Goal: Information Seeking & Learning: Learn about a topic

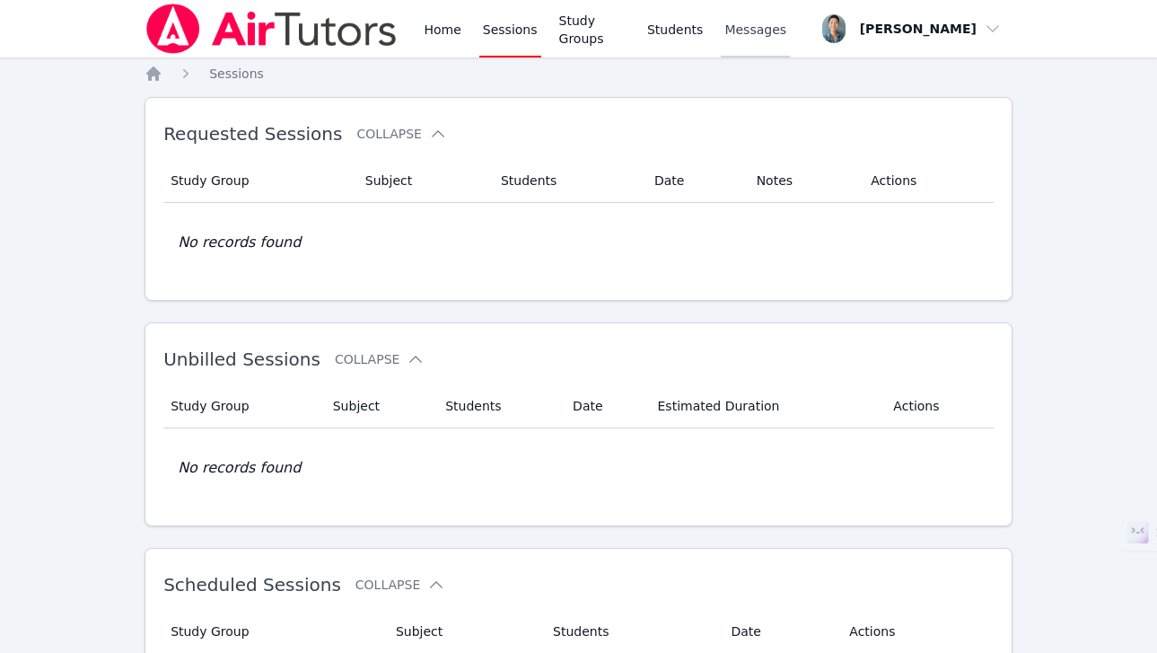
click at [735, 12] on link "Messages" at bounding box center [755, 28] width 69 height 57
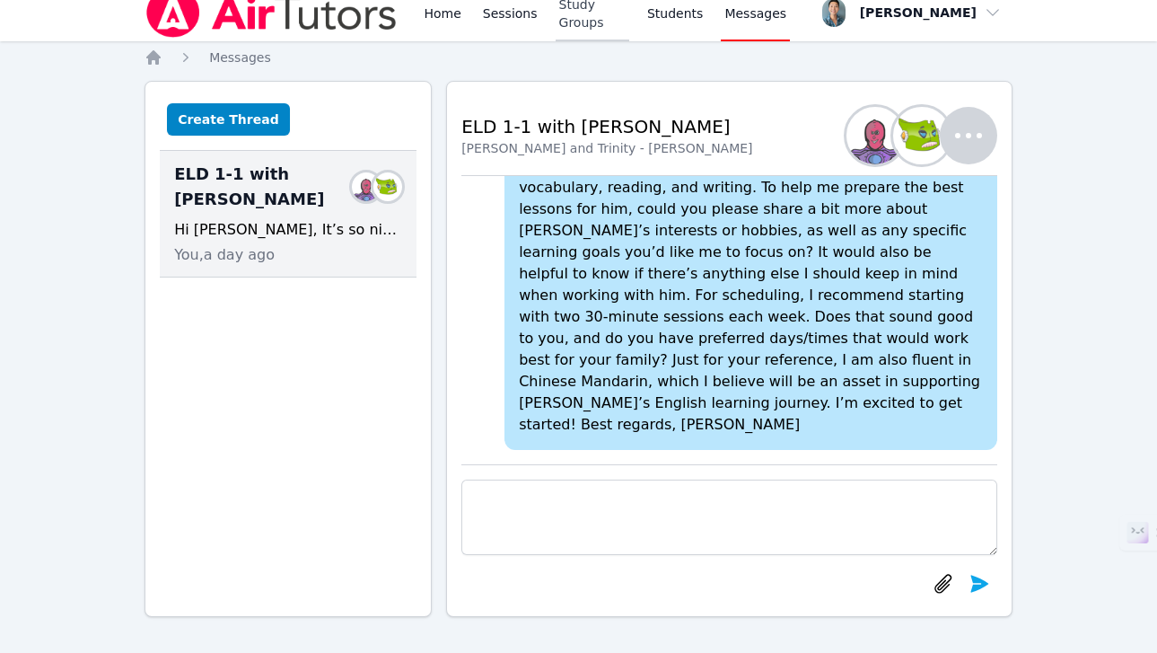
click at [595, 13] on link "Study Groups" at bounding box center [593, 12] width 74 height 57
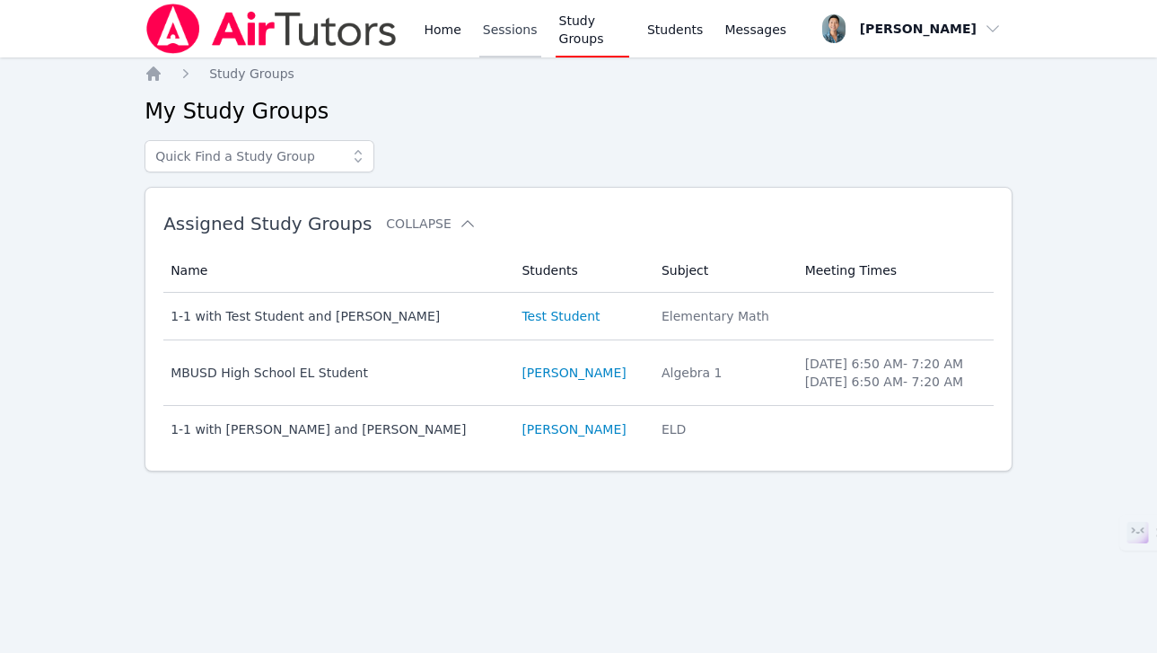
click at [507, 28] on link "Sessions" at bounding box center [510, 28] width 62 height 57
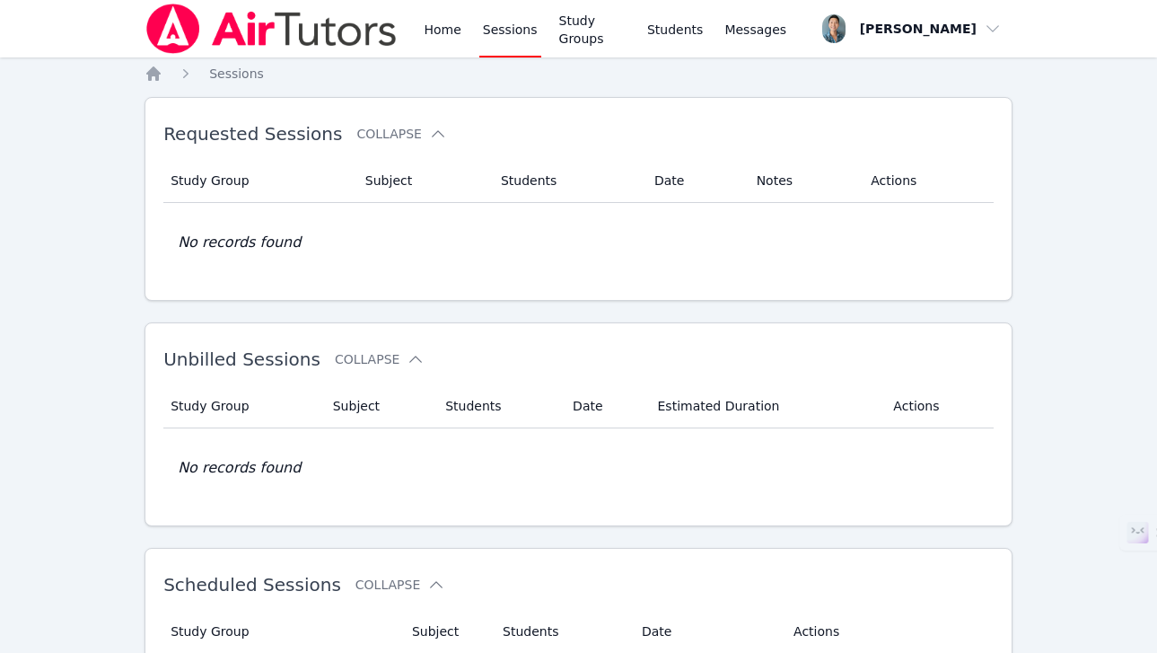
click at [522, 31] on link "Sessions" at bounding box center [510, 28] width 62 height 57
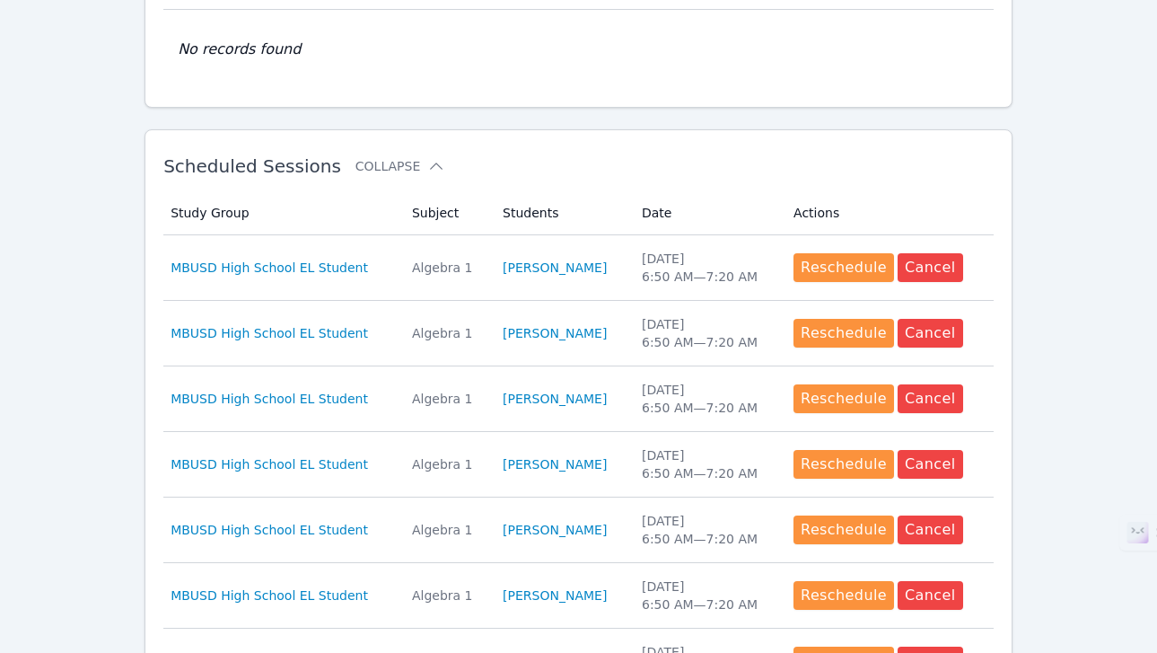
scroll to position [428, 0]
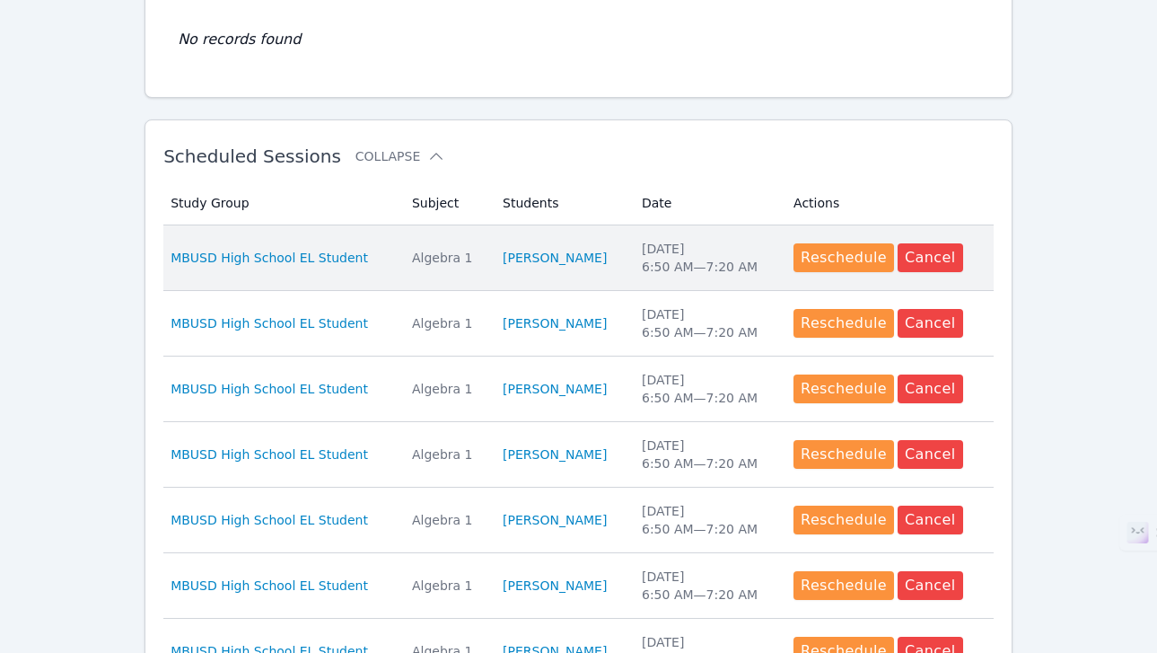
click at [441, 260] on div "Algebra 1" at bounding box center [446, 258] width 69 height 18
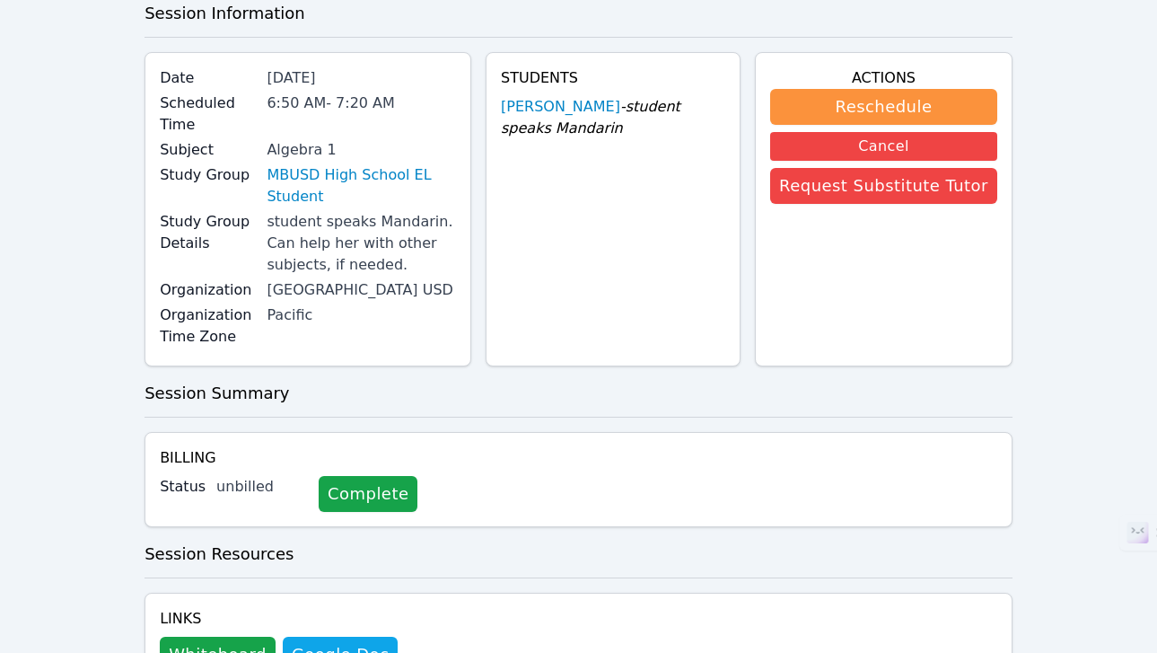
scroll to position [138, 0]
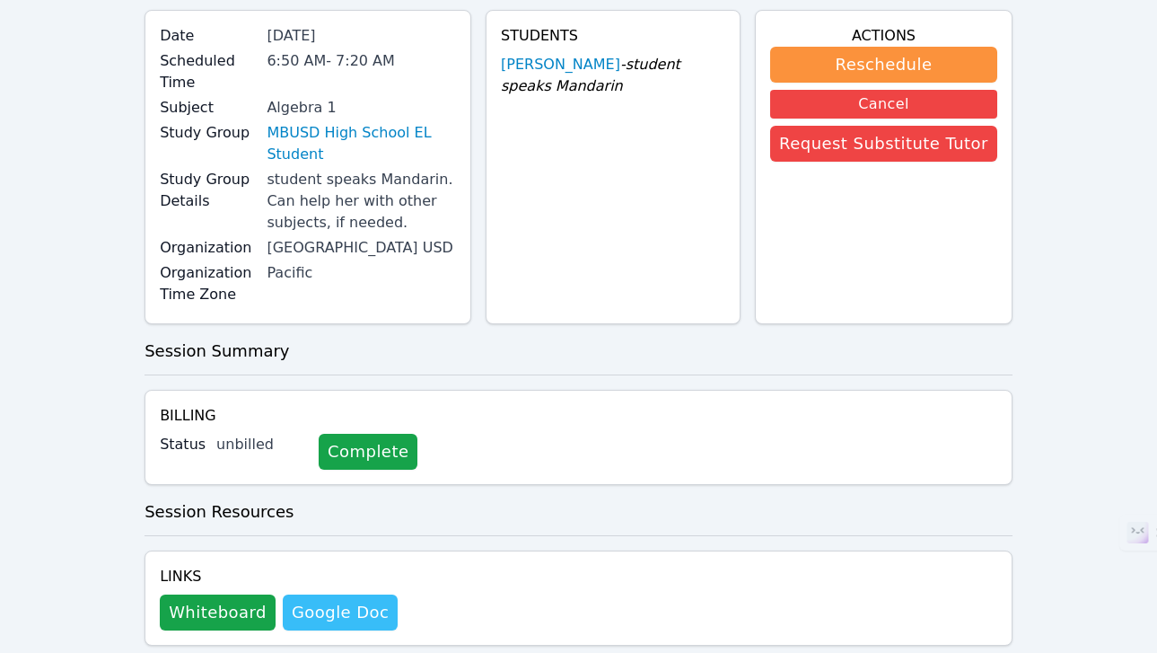
click at [318, 594] on link "Google Doc" at bounding box center [340, 612] width 115 height 36
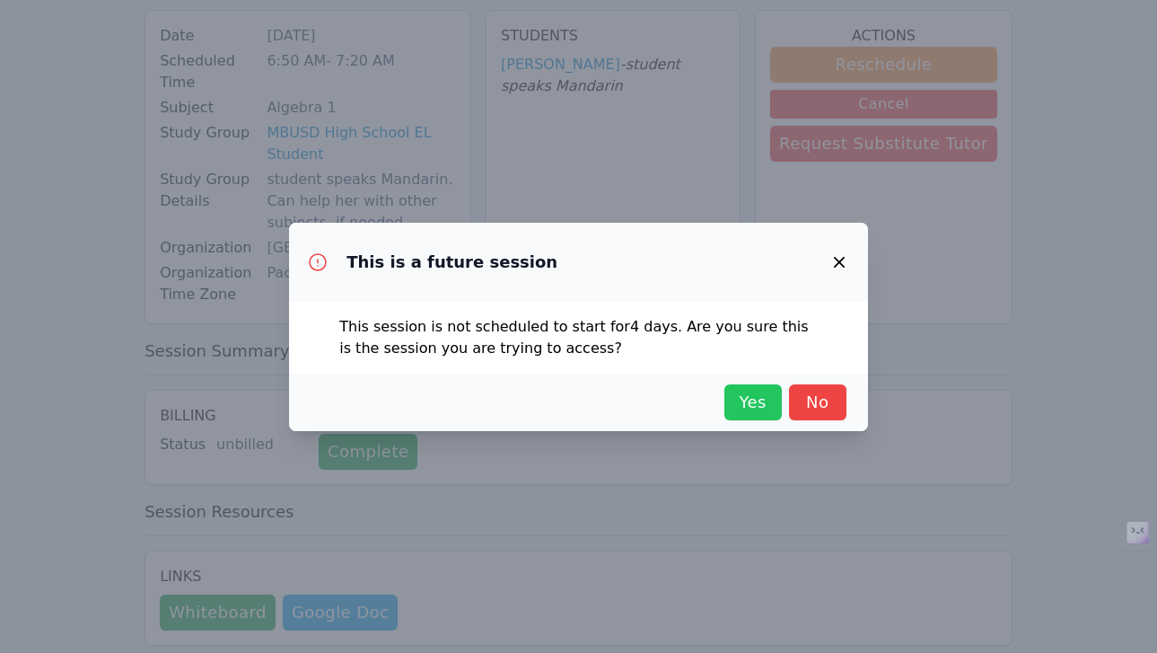
click at [740, 400] on span "Yes" at bounding box center [754, 402] width 40 height 25
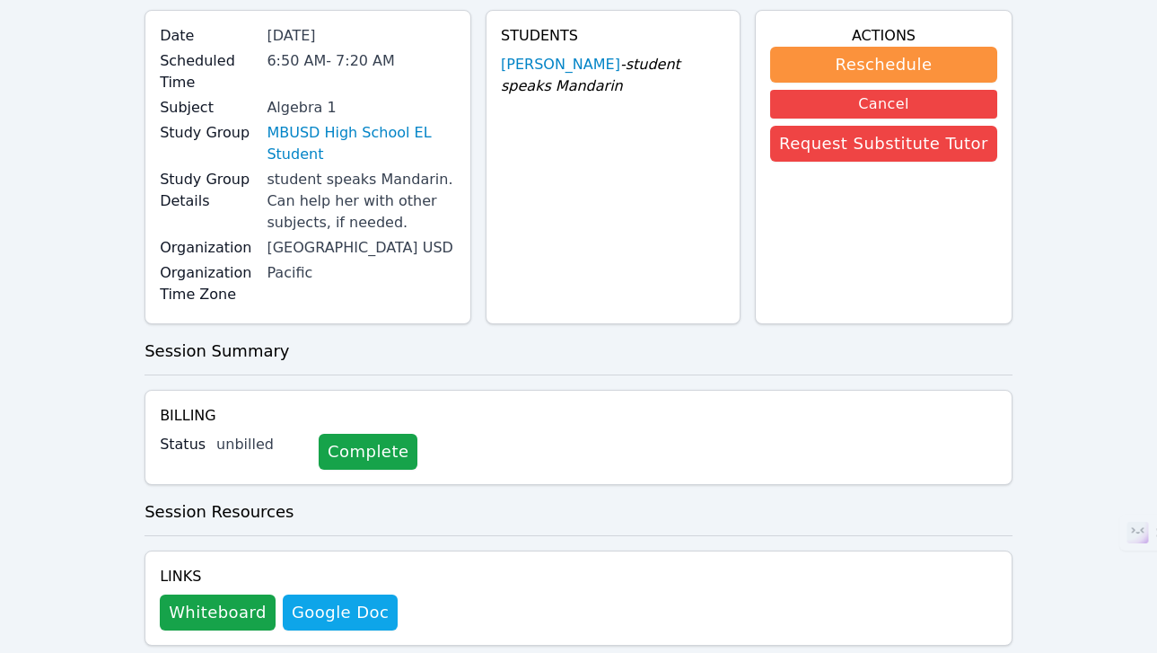
scroll to position [0, 0]
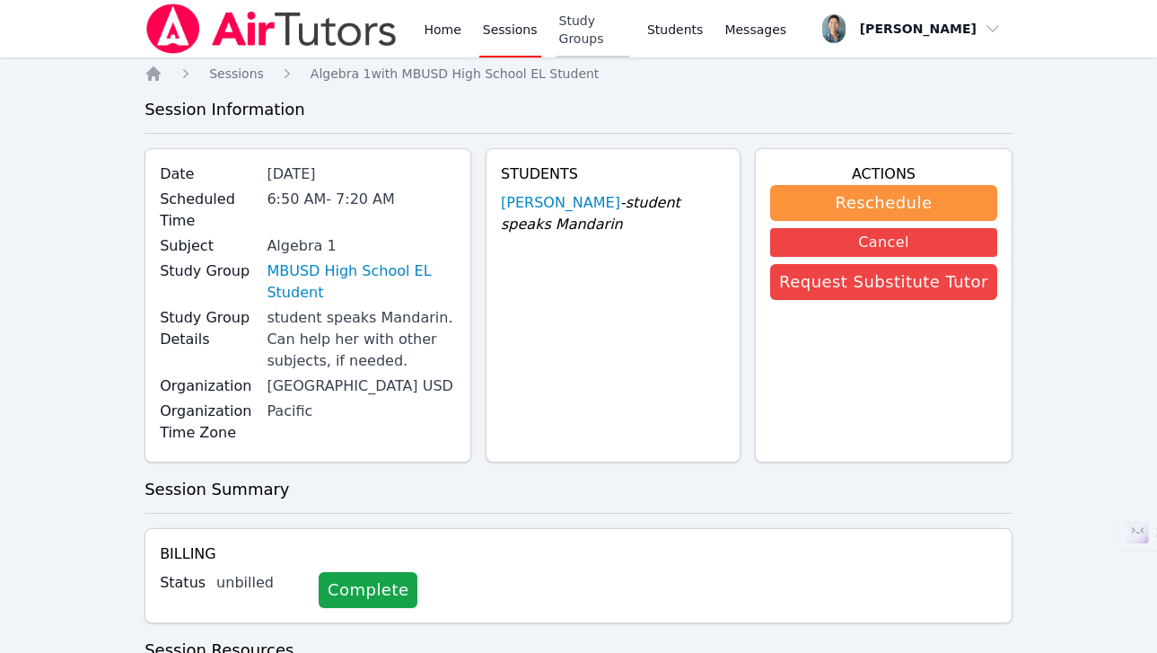
click at [572, 22] on link "Study Groups" at bounding box center [593, 28] width 74 height 57
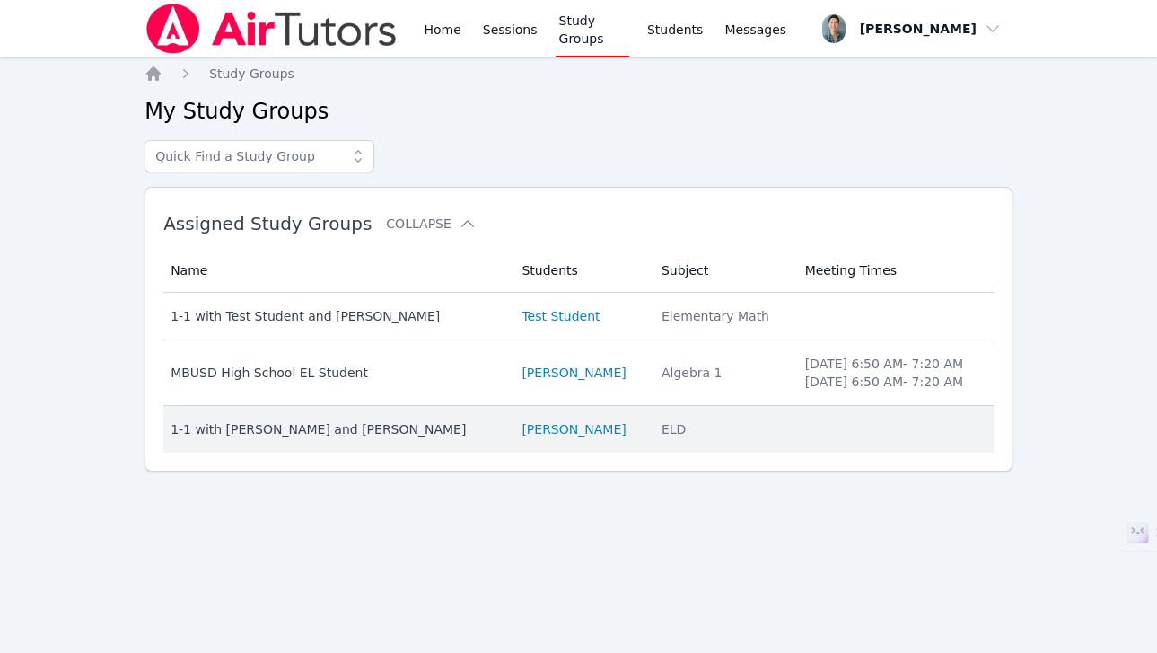
click at [439, 423] on div "1-1 with [PERSON_NAME] and [PERSON_NAME]" at bounding box center [336, 429] width 330 height 18
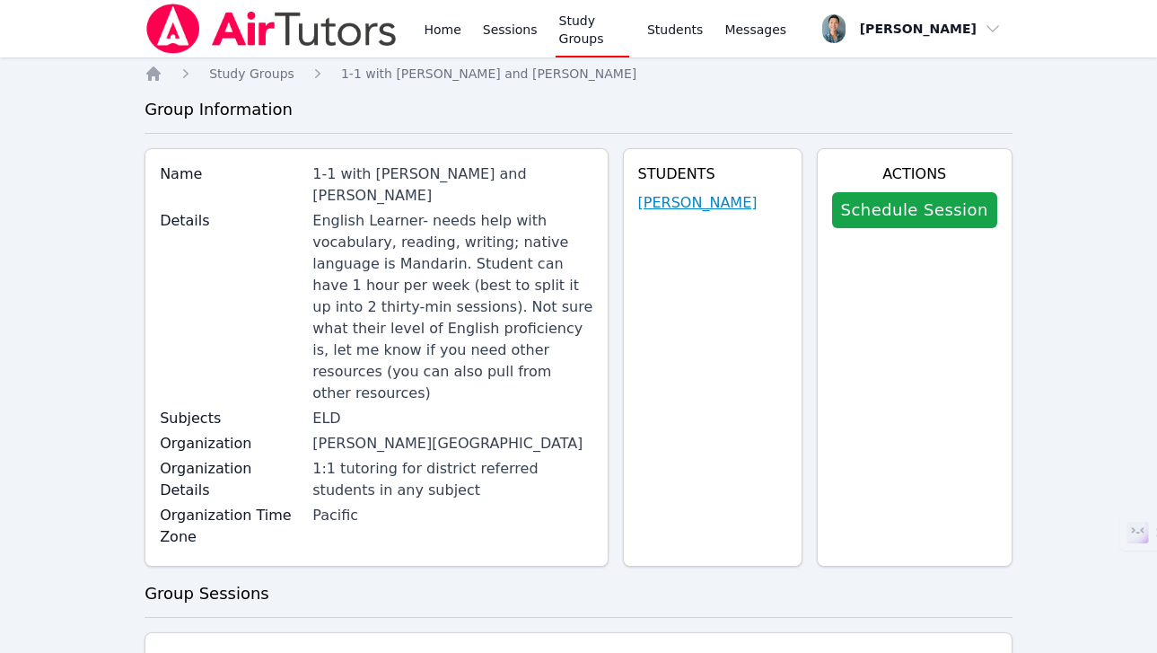
click at [706, 208] on link "[PERSON_NAME]" at bounding box center [697, 203] width 119 height 22
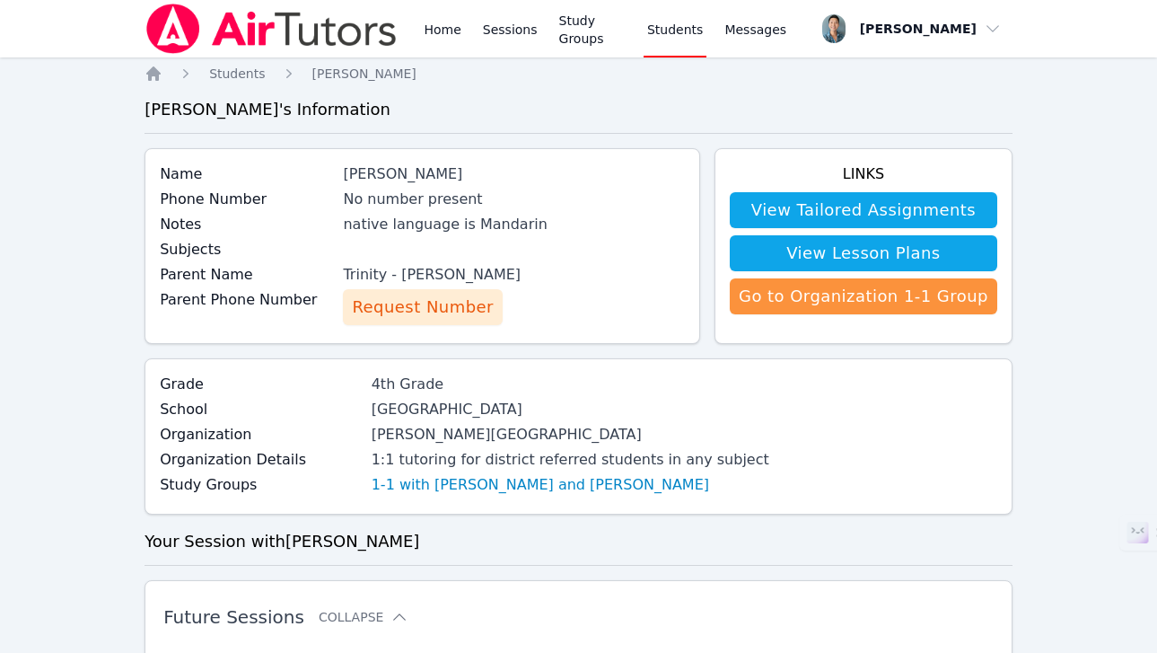
click at [678, 39] on link "Students" at bounding box center [675, 28] width 63 height 57
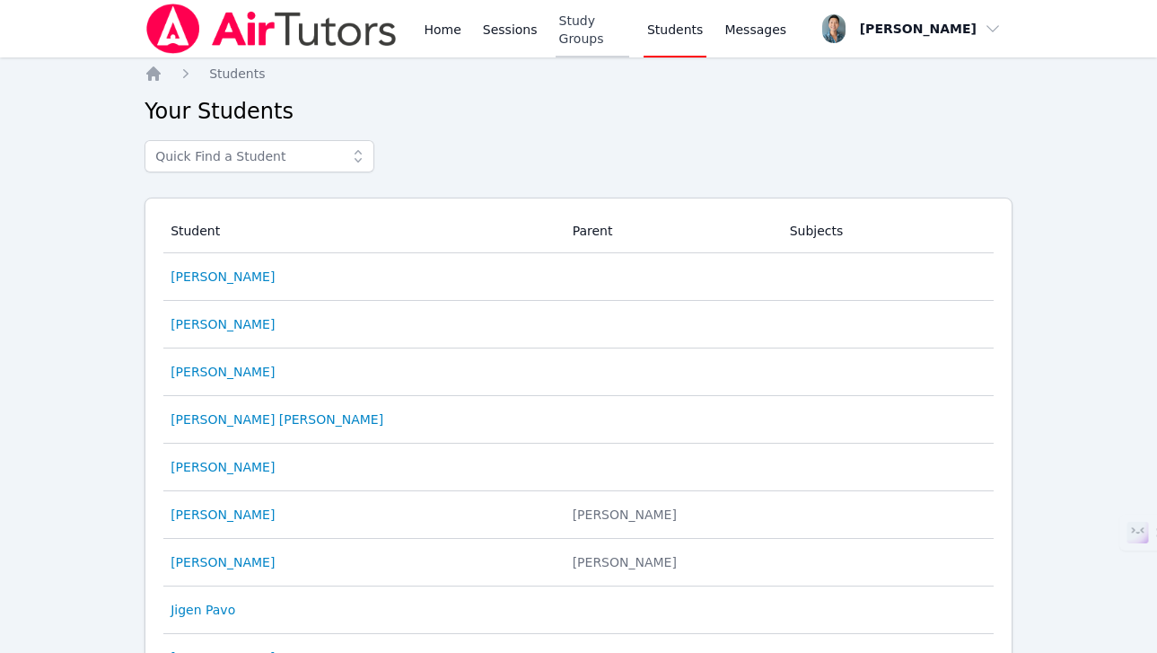
click at [621, 29] on link "Study Groups" at bounding box center [593, 28] width 74 height 57
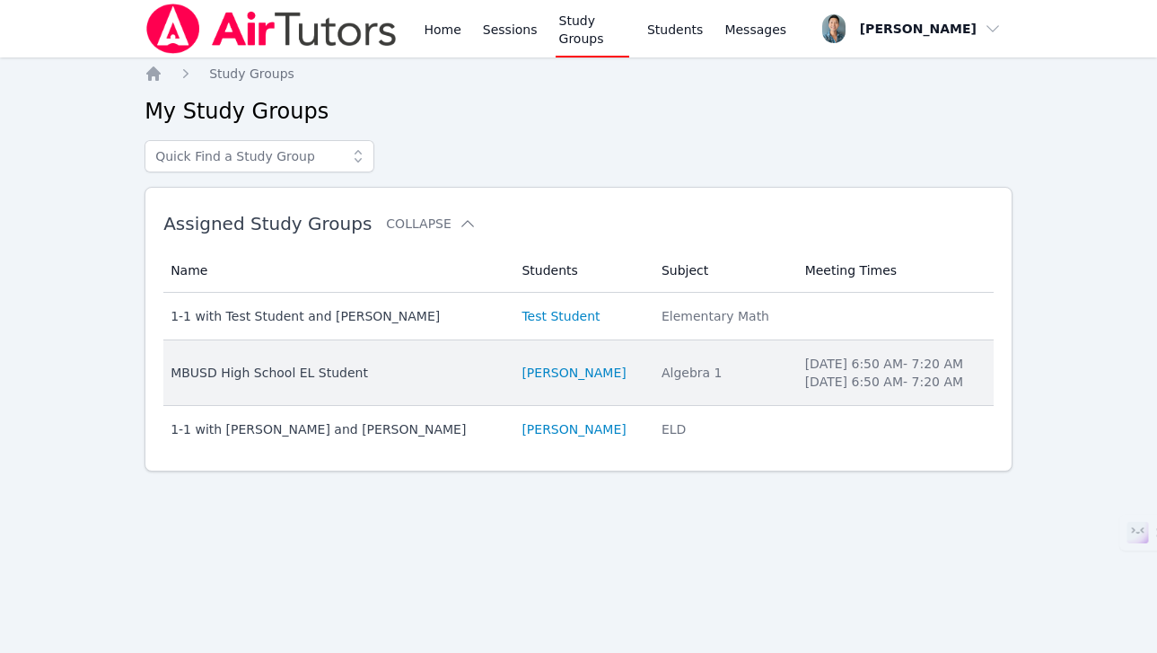
click at [418, 369] on div "MBUSD High School EL Student" at bounding box center [336, 373] width 330 height 18
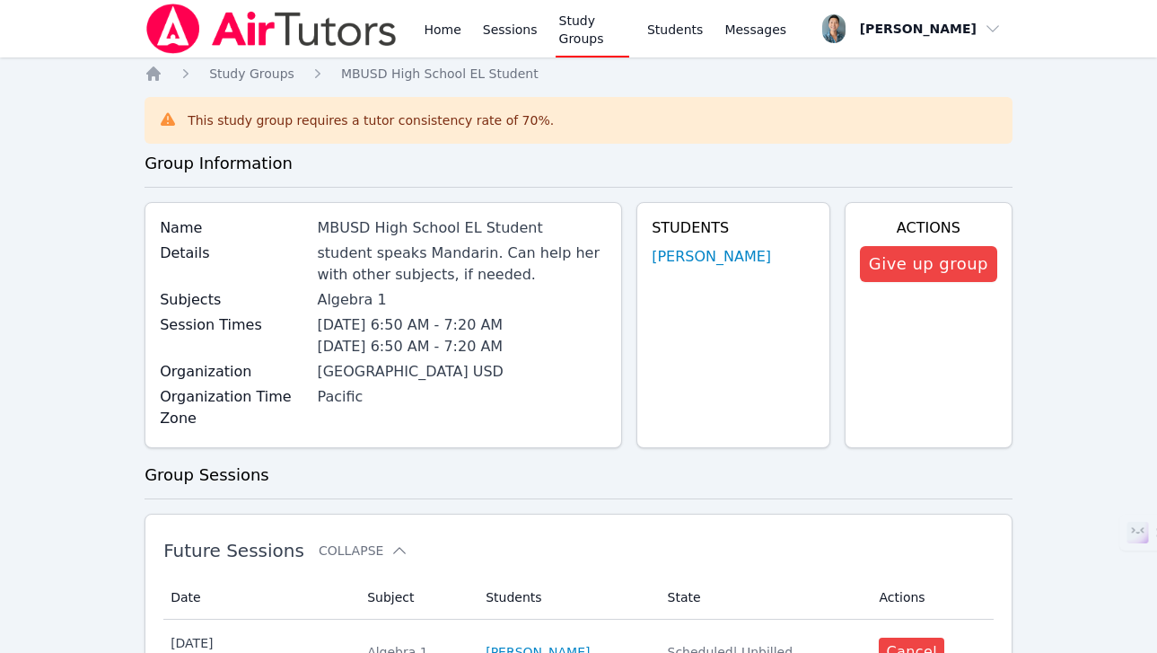
click at [586, 44] on link "Study Groups" at bounding box center [593, 28] width 74 height 57
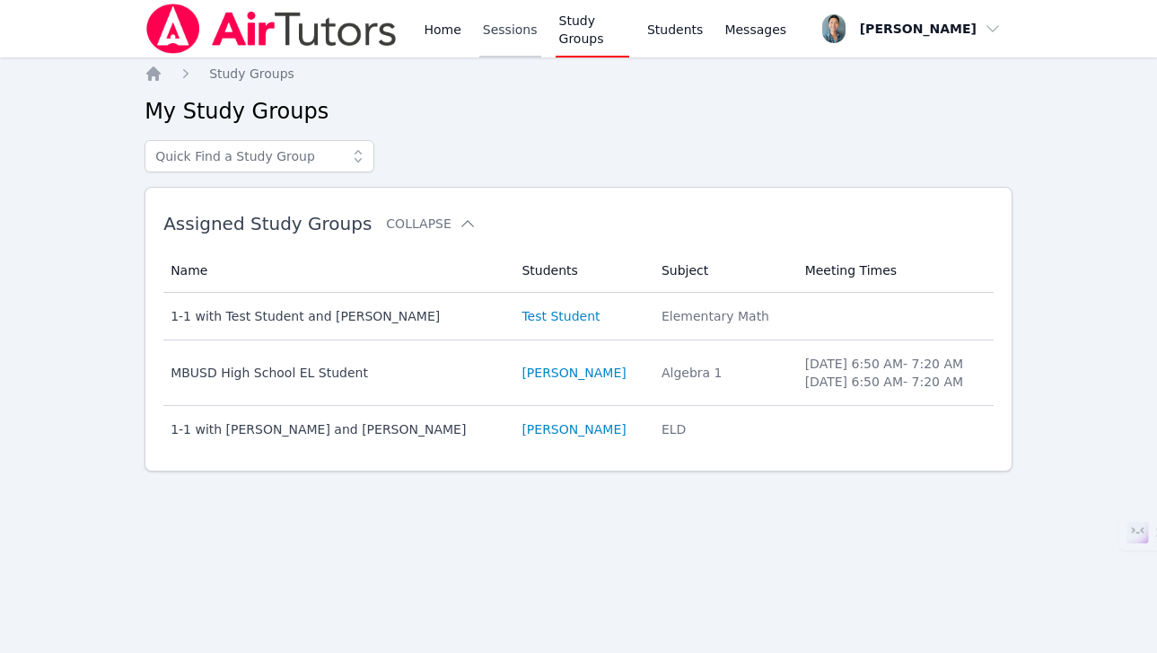
click at [512, 39] on link "Sessions" at bounding box center [510, 28] width 62 height 57
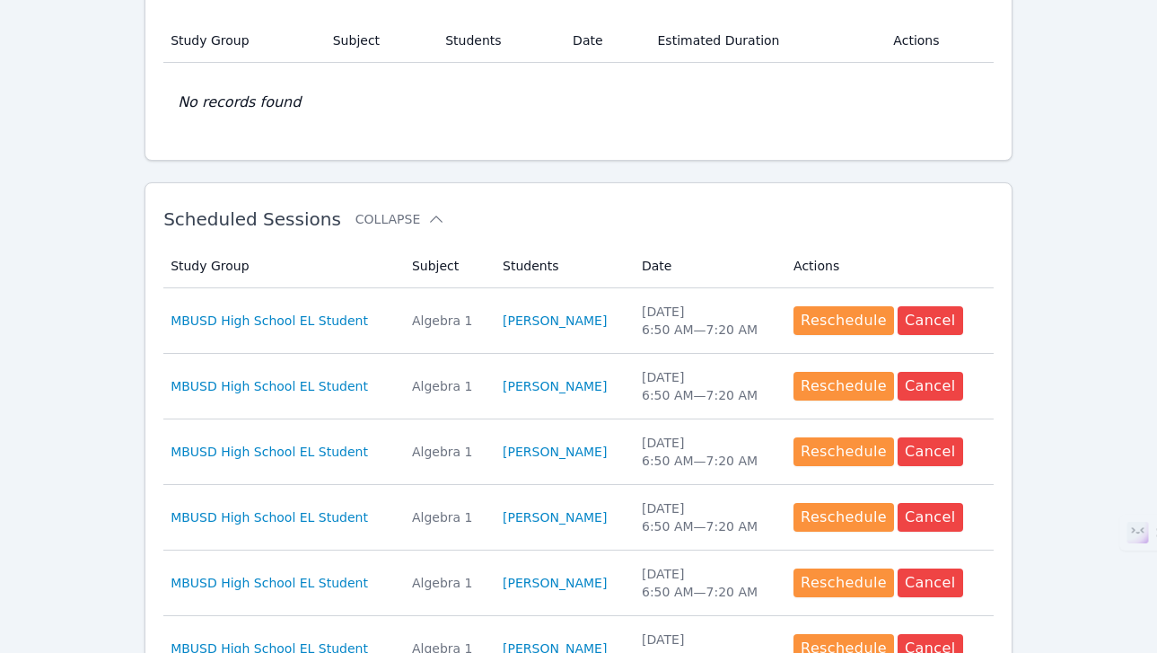
scroll to position [437, 0]
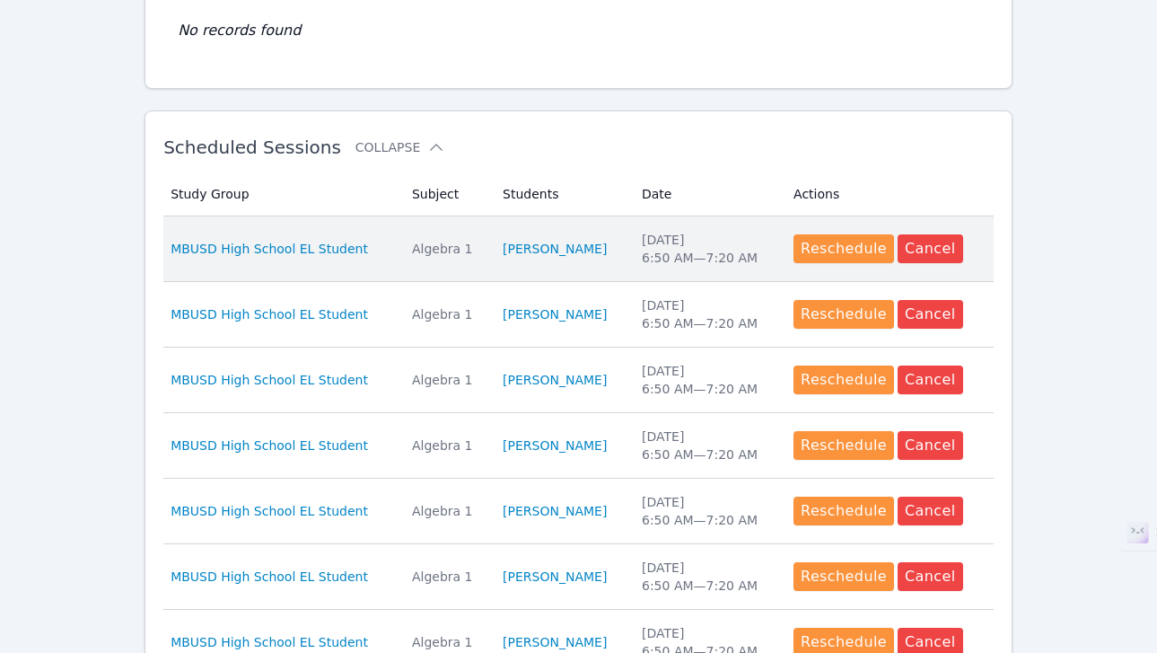
click at [450, 252] on div "Algebra 1" at bounding box center [446, 249] width 69 height 18
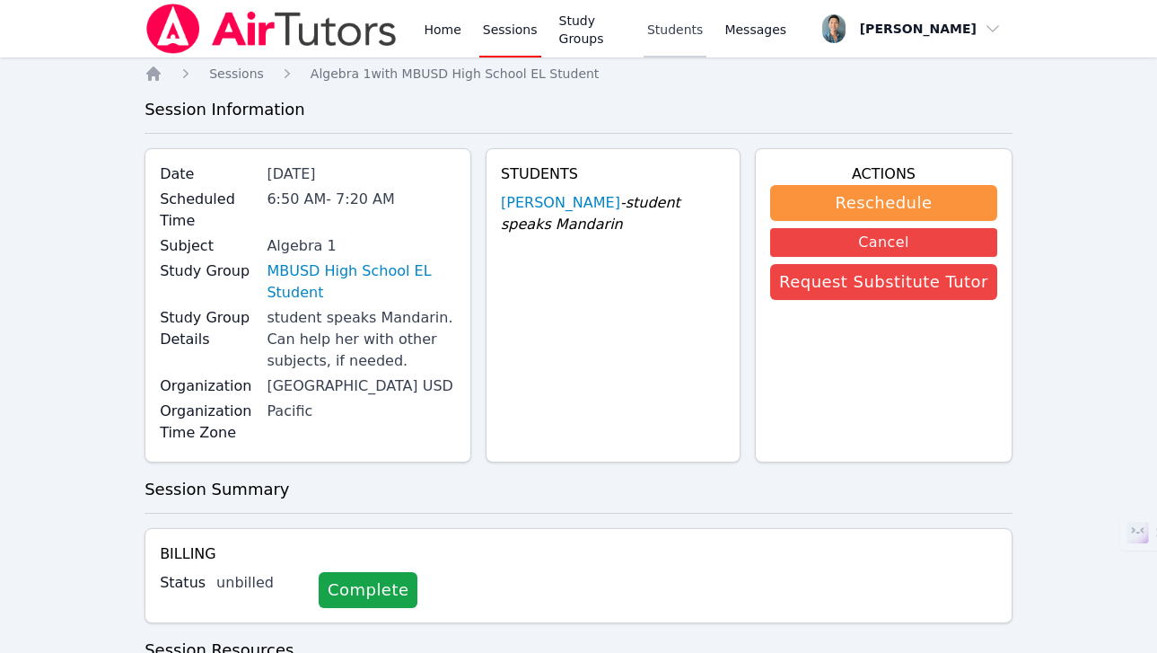
click at [671, 31] on link "Students" at bounding box center [675, 28] width 63 height 57
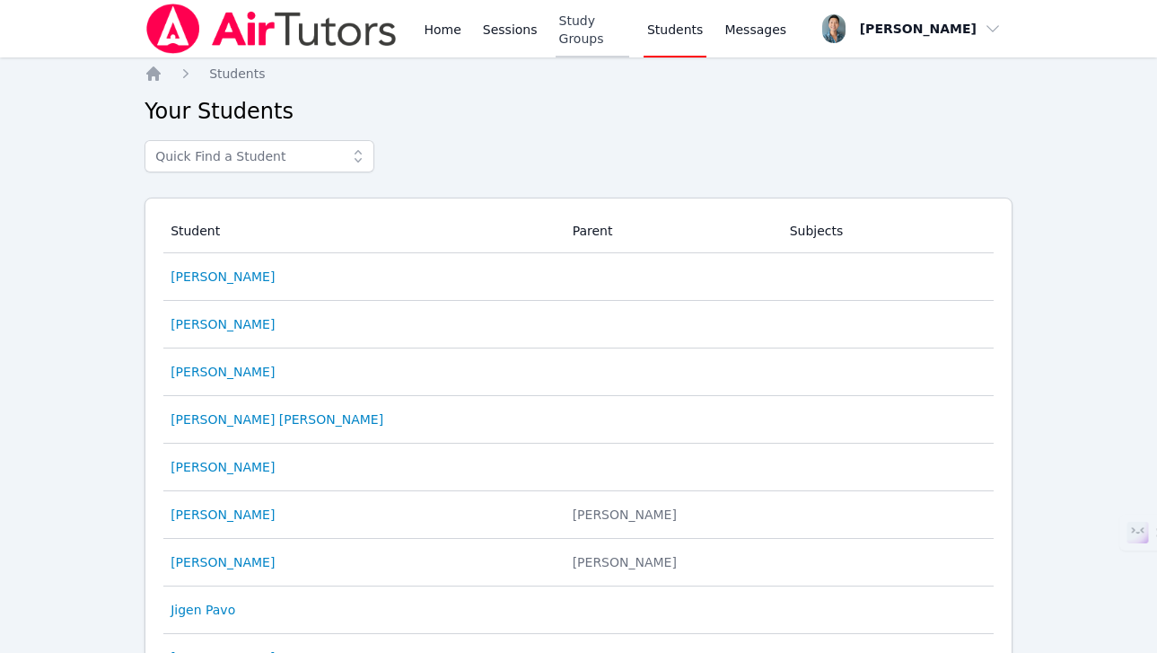
click at [612, 46] on link "Study Groups" at bounding box center [593, 28] width 74 height 57
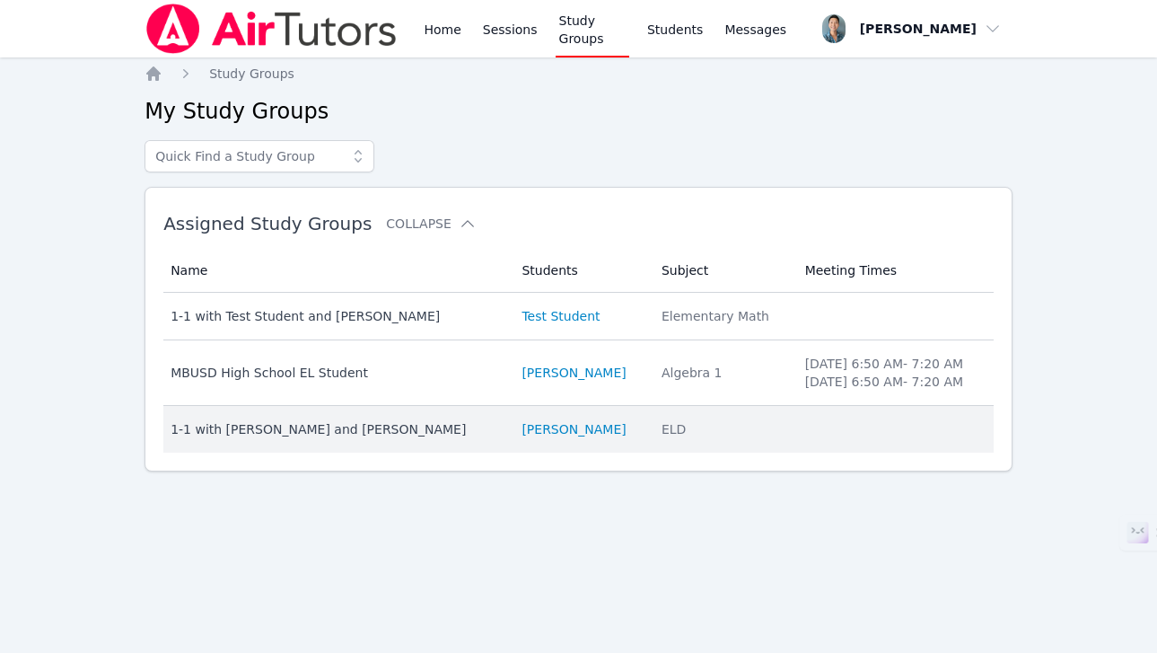
click at [355, 424] on div "1-1 with [PERSON_NAME] and [PERSON_NAME]" at bounding box center [336, 429] width 330 height 18
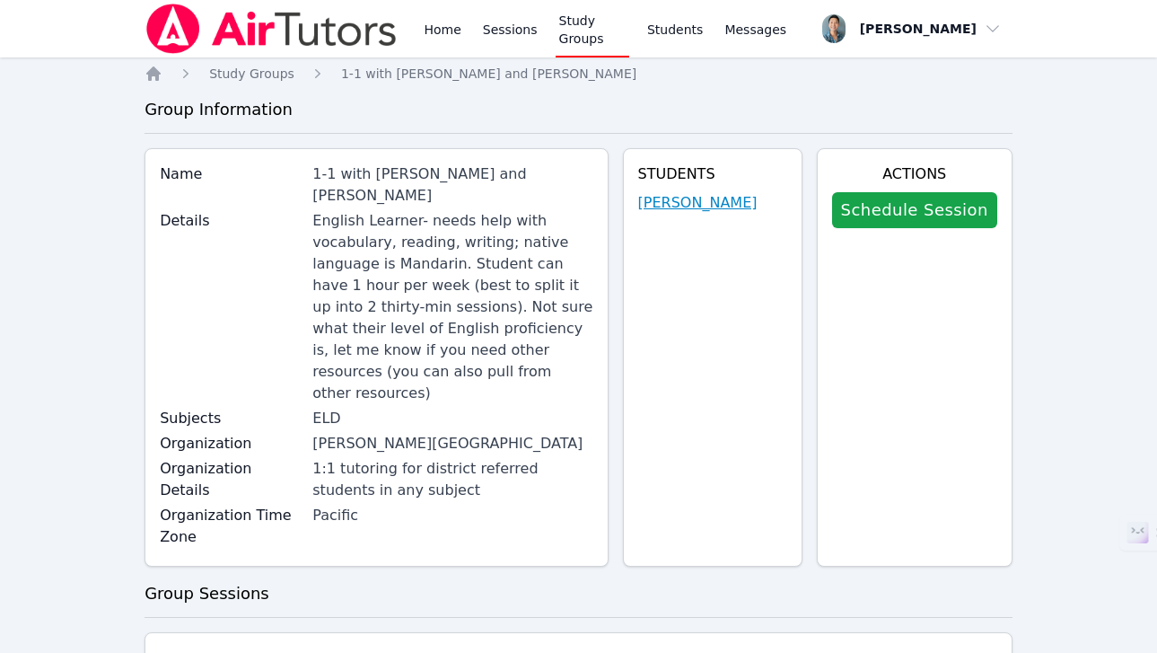
click at [687, 211] on link "[PERSON_NAME]" at bounding box center [697, 203] width 119 height 22
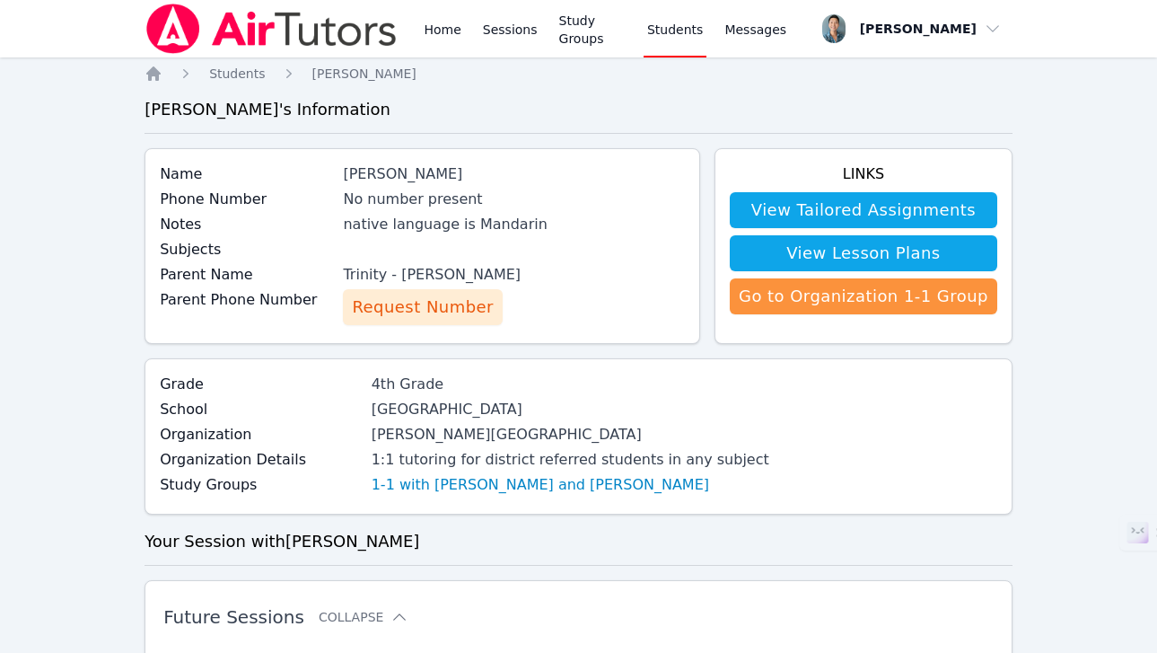
click at [454, 306] on span "Request Number" at bounding box center [422, 306] width 141 height 25
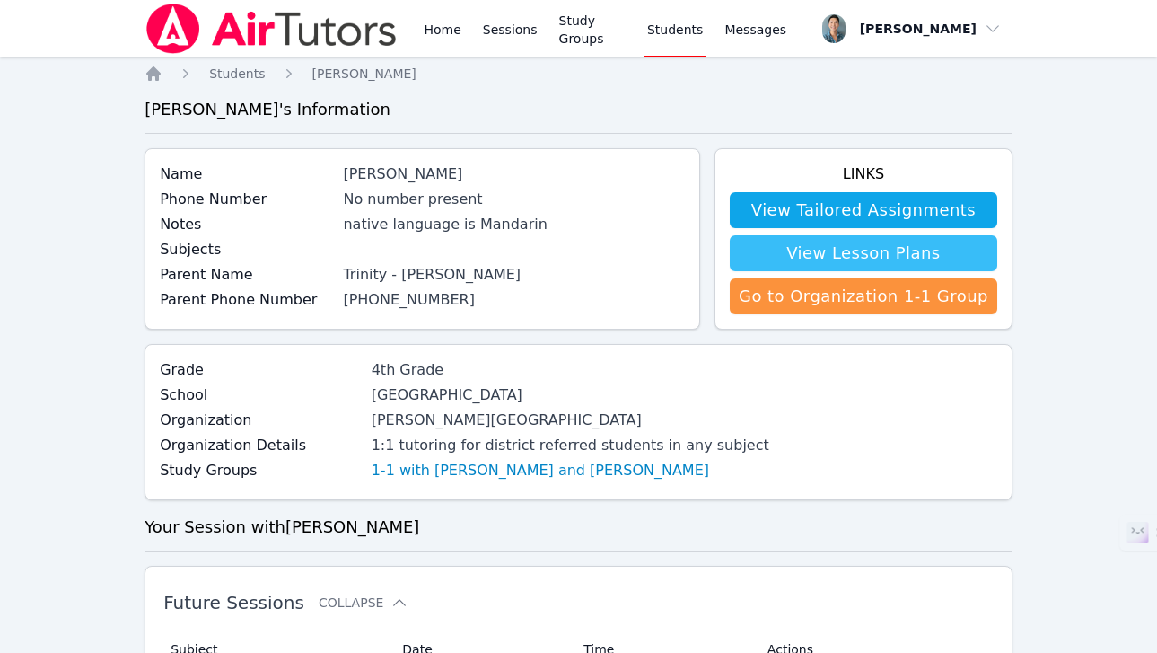
click at [843, 242] on link "View Lesson Plans" at bounding box center [864, 253] width 268 height 36
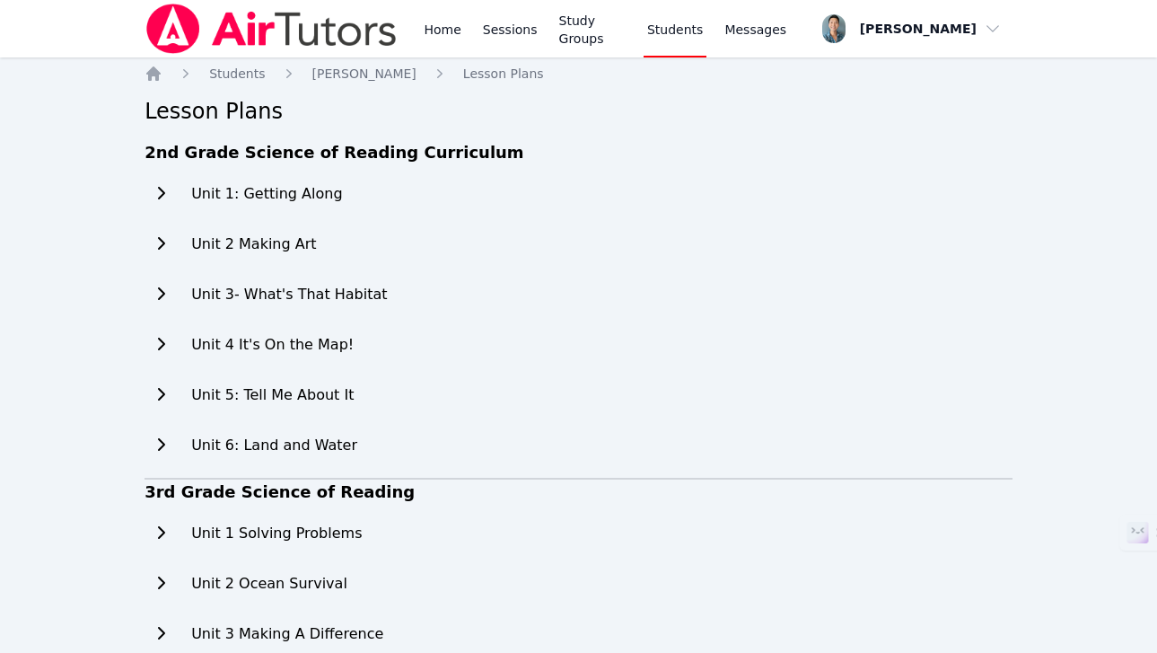
click at [689, 32] on link "Students" at bounding box center [675, 28] width 63 height 57
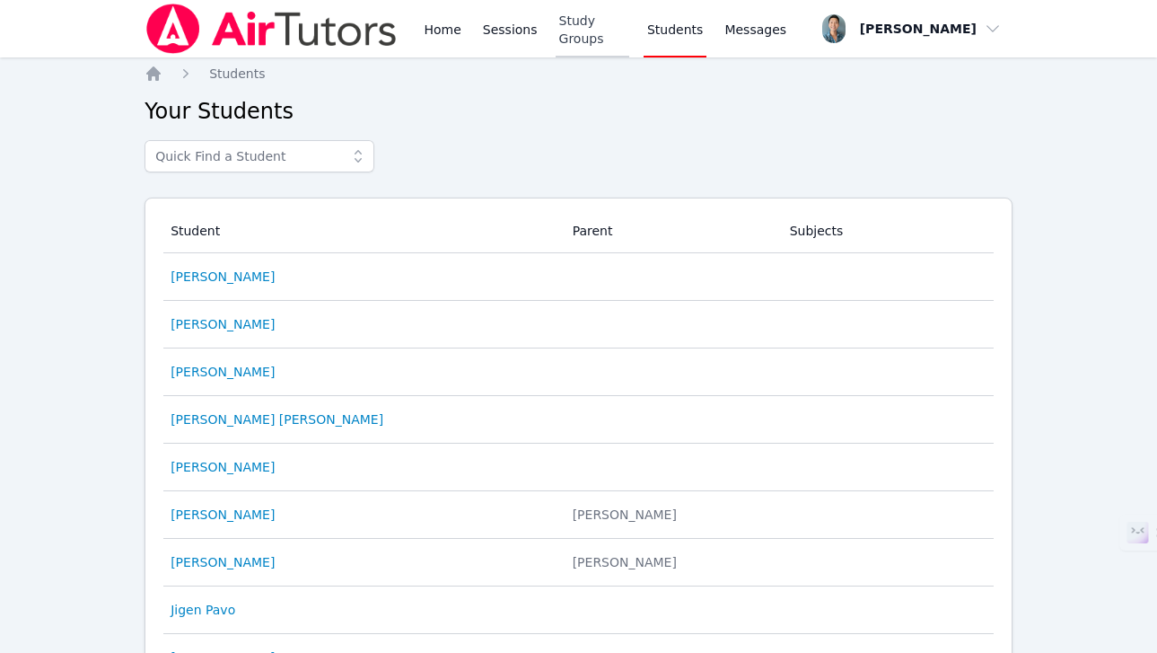
click at [609, 33] on link "Study Groups" at bounding box center [593, 28] width 74 height 57
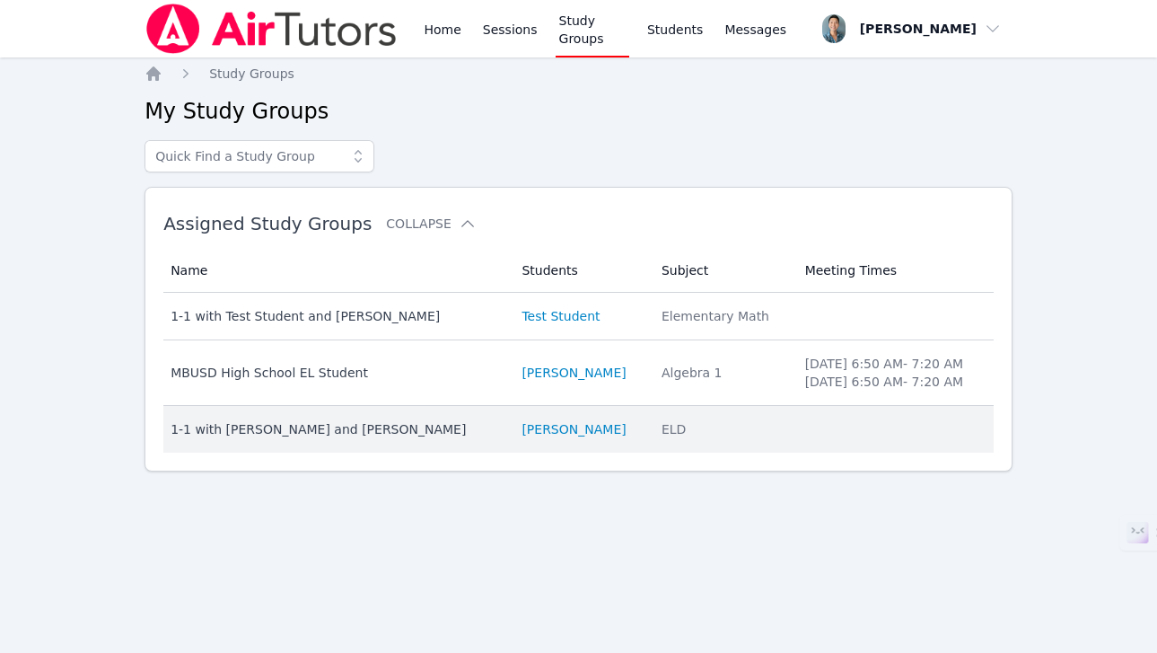
click at [354, 426] on div "1-1 with [PERSON_NAME] and [PERSON_NAME]" at bounding box center [336, 429] width 330 height 18
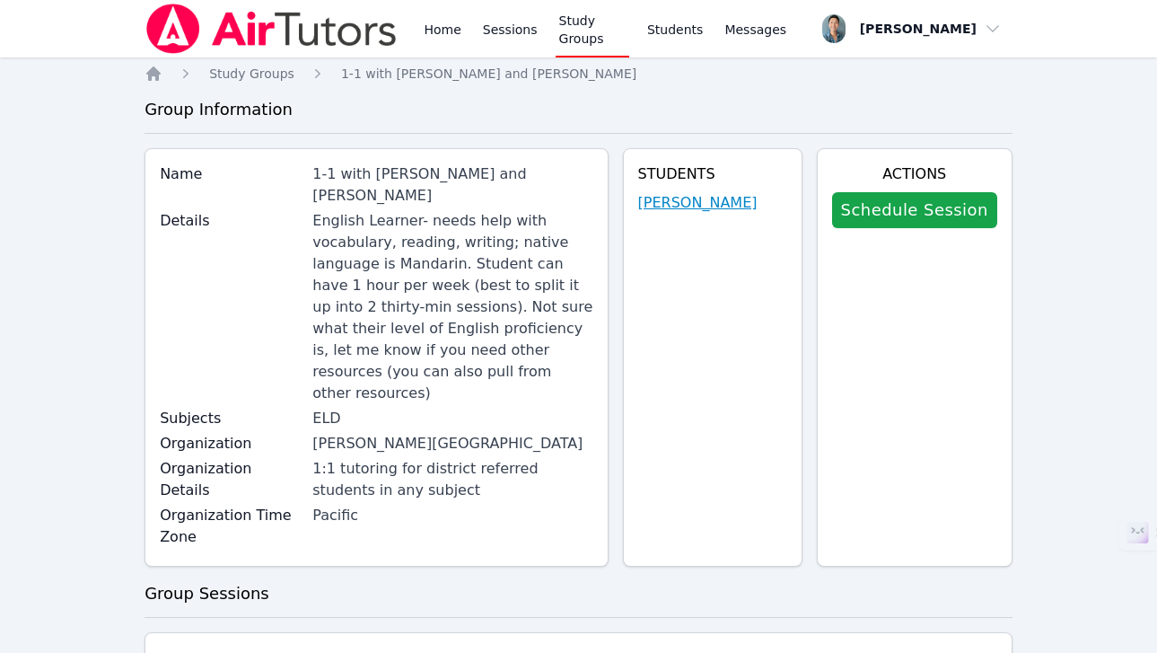
click at [690, 210] on link "[PERSON_NAME]" at bounding box center [697, 203] width 119 height 22
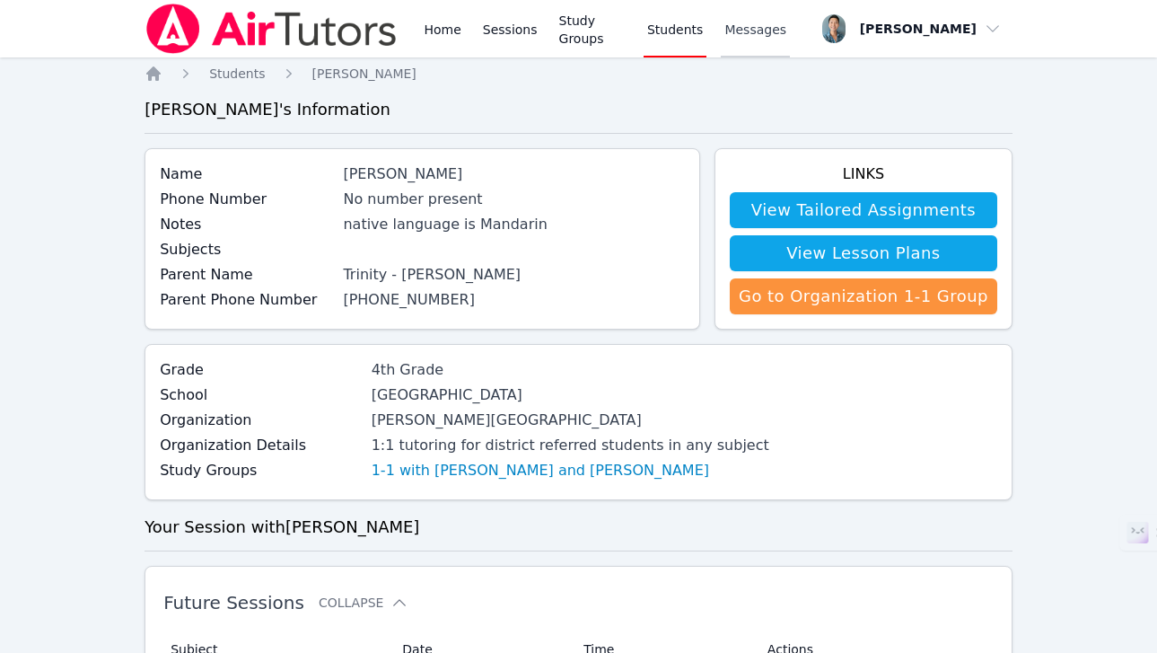
click at [740, 37] on span "Messages" at bounding box center [756, 30] width 62 height 18
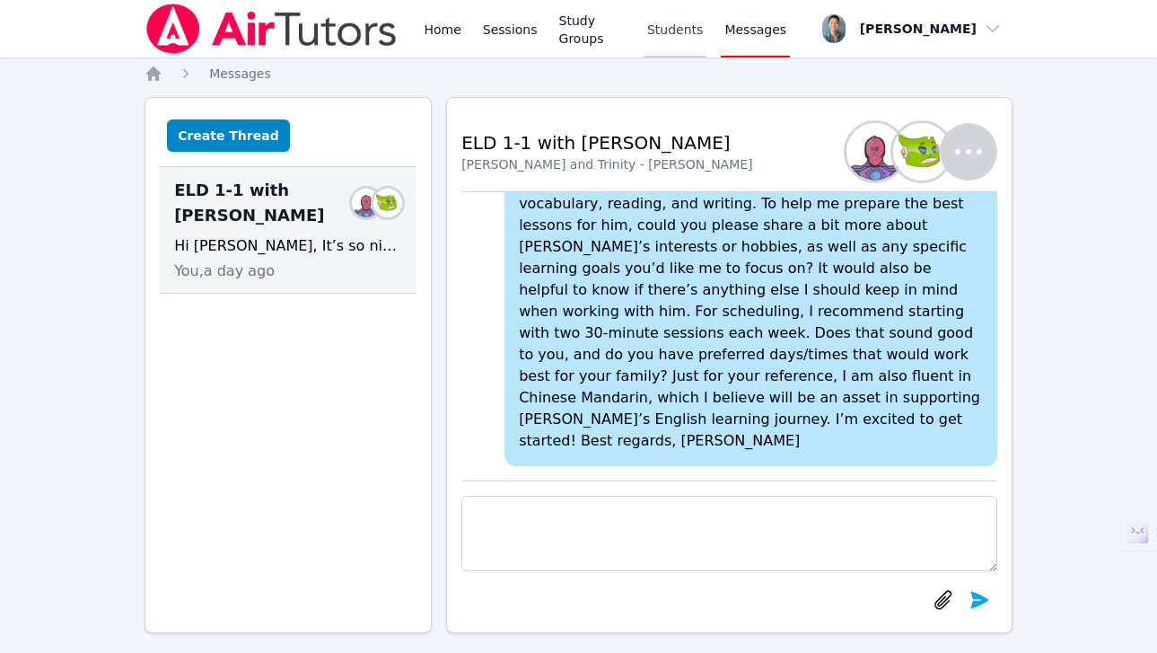
click at [662, 30] on link "Students" at bounding box center [675, 28] width 63 height 57
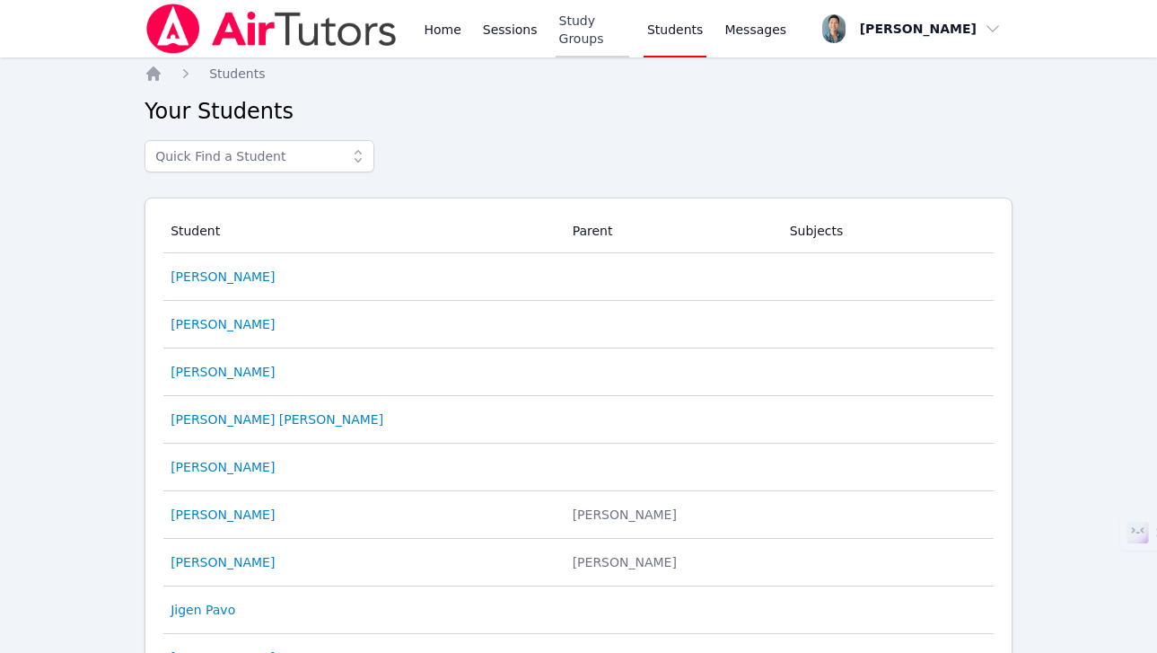
click at [604, 34] on link "Study Groups" at bounding box center [593, 28] width 74 height 57
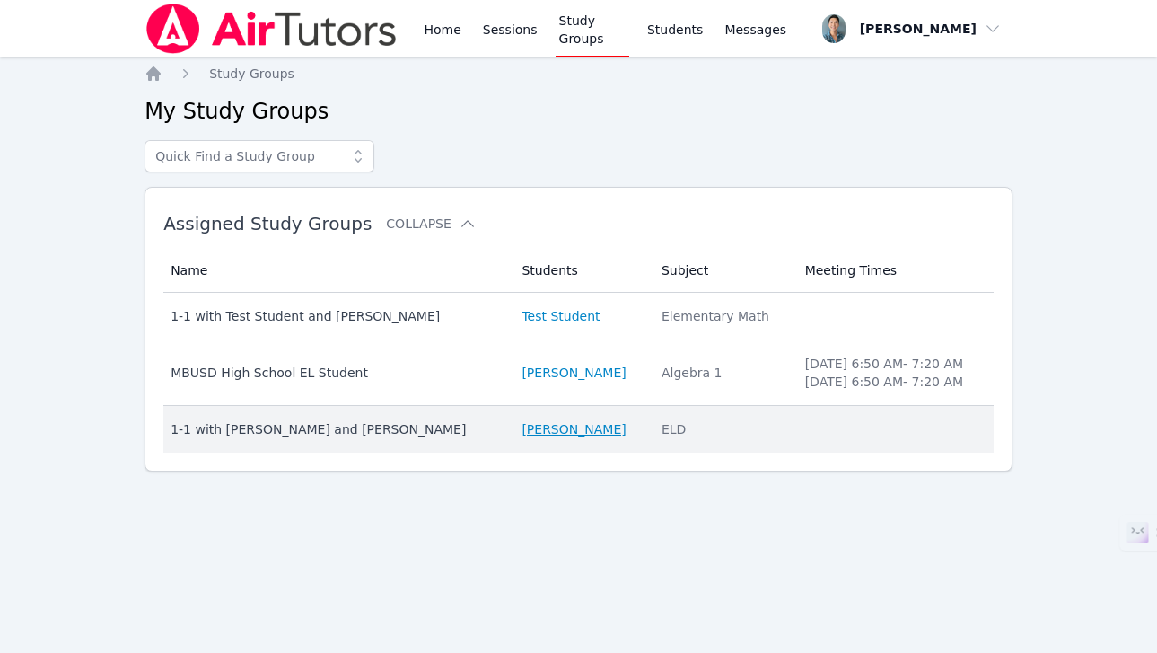
click at [522, 425] on link "[PERSON_NAME]" at bounding box center [574, 429] width 104 height 18
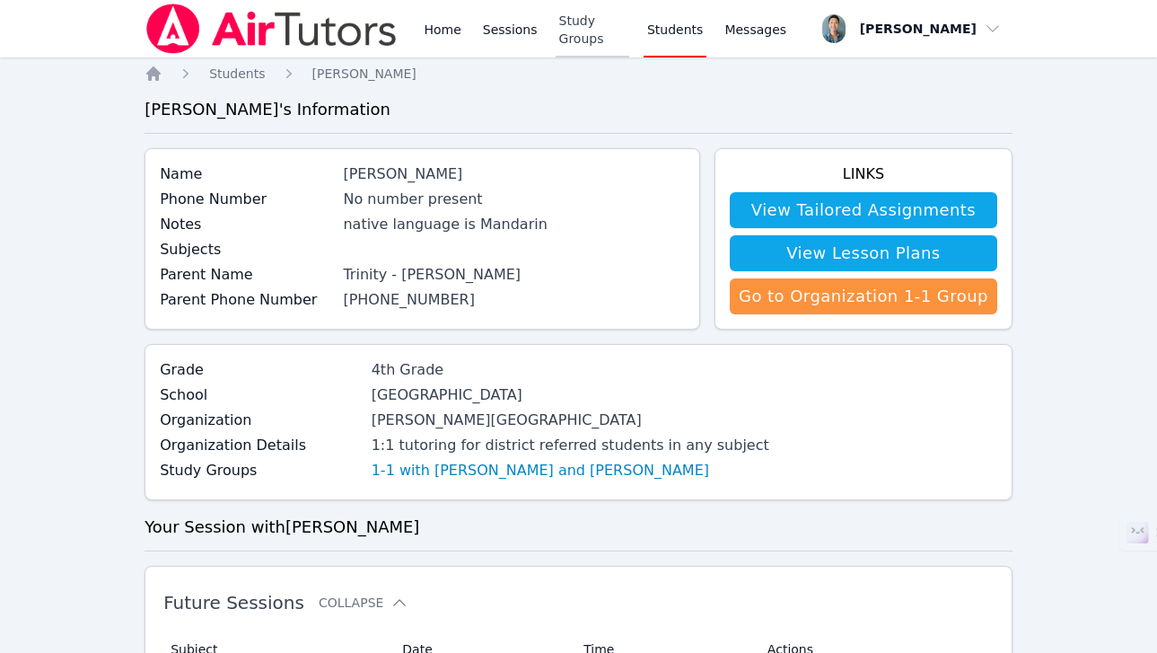
click at [611, 33] on link "Study Groups" at bounding box center [593, 28] width 74 height 57
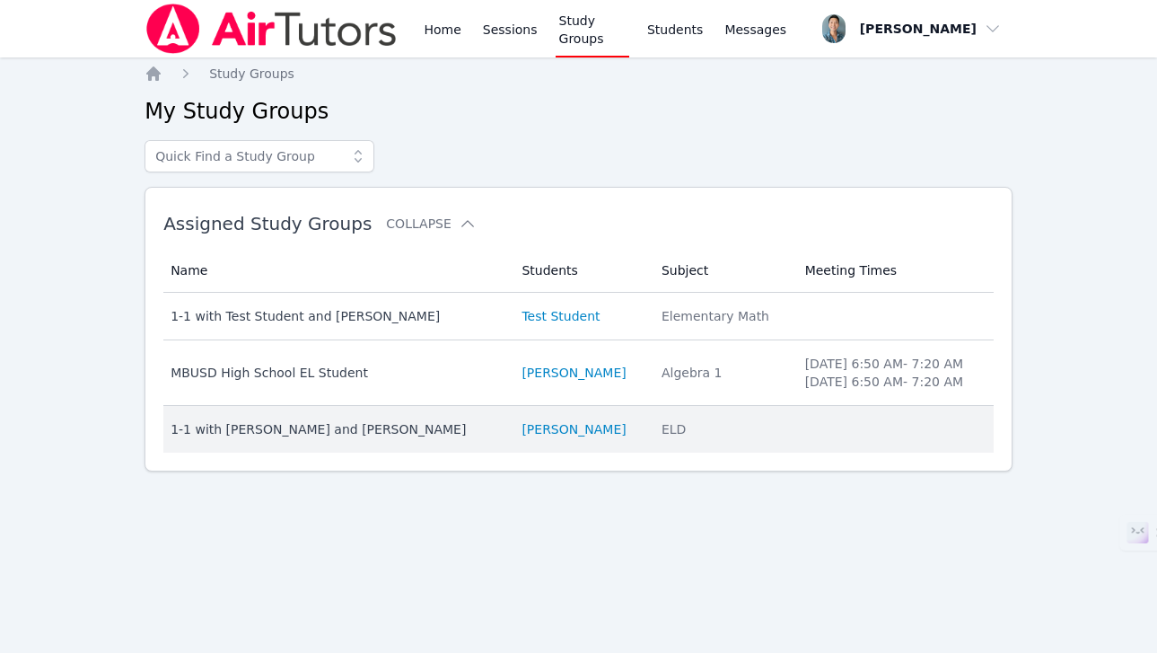
click at [398, 423] on div "1-1 with [PERSON_NAME] and [PERSON_NAME]" at bounding box center [336, 429] width 330 height 18
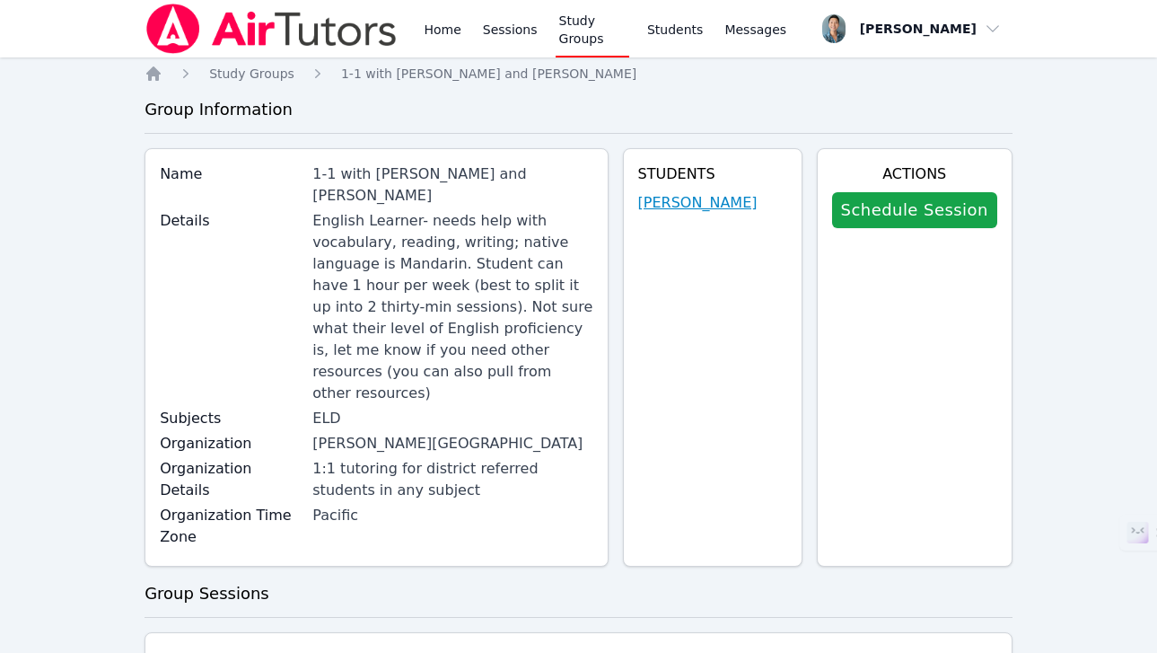
click at [698, 208] on link "[PERSON_NAME]" at bounding box center [697, 203] width 119 height 22
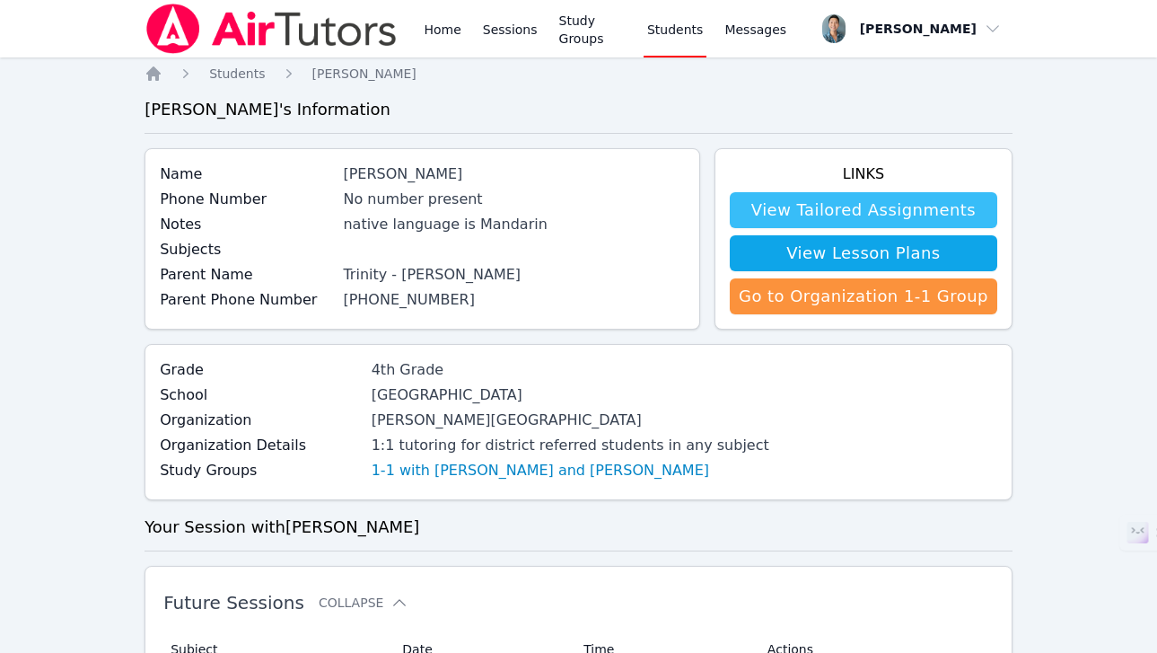
click at [871, 215] on link "View Tailored Assignments" at bounding box center [864, 210] width 268 height 36
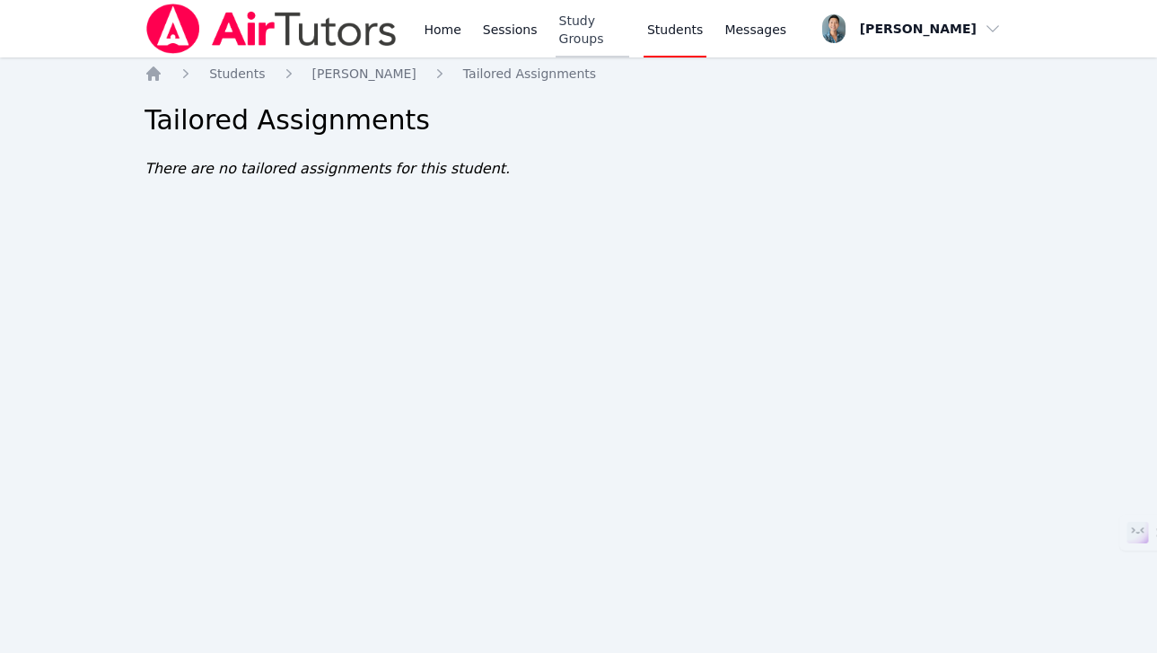
click at [590, 32] on link "Study Groups" at bounding box center [593, 28] width 74 height 57
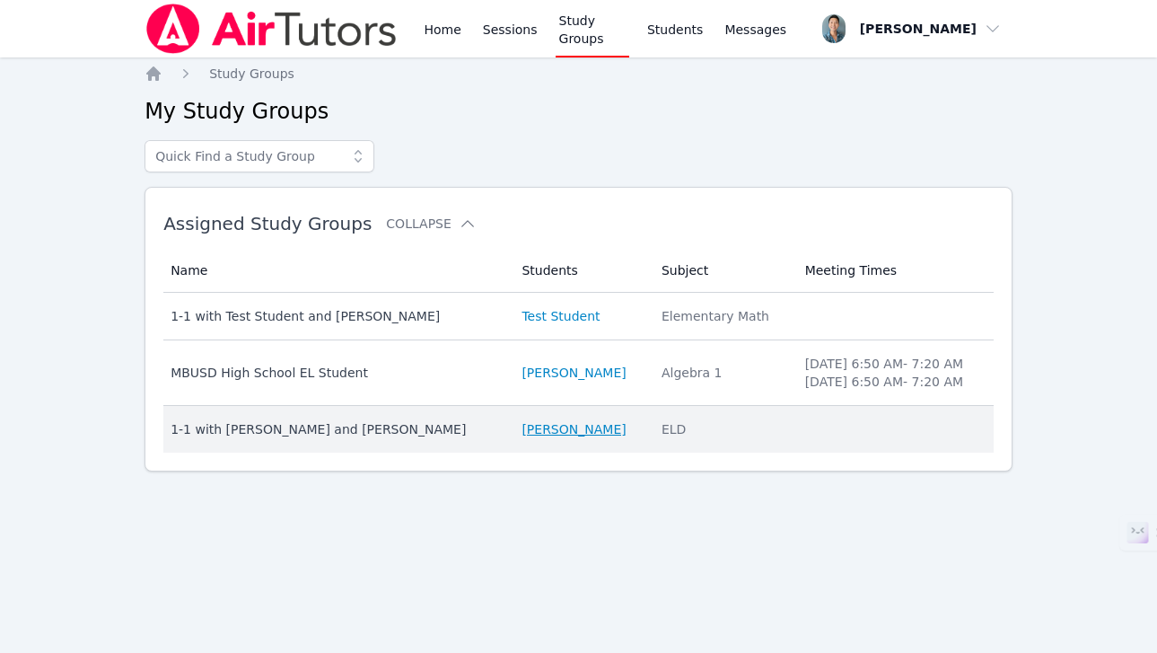
click at [522, 435] on link "[PERSON_NAME]" at bounding box center [574, 429] width 104 height 18
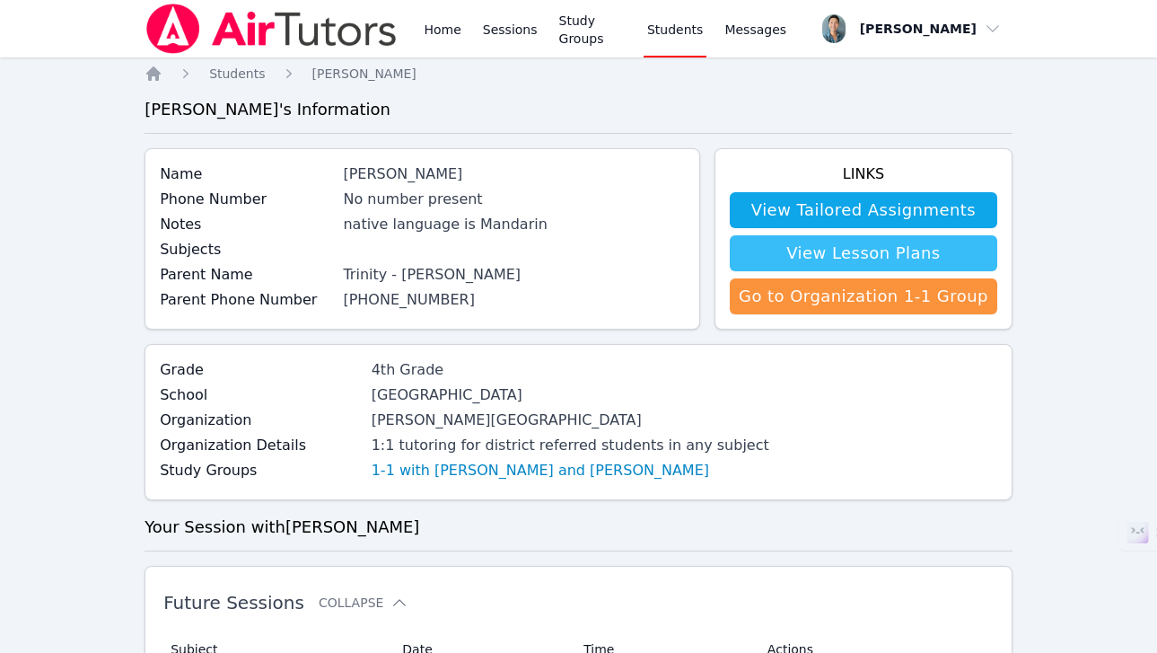
click at [791, 251] on link "View Lesson Plans" at bounding box center [864, 253] width 268 height 36
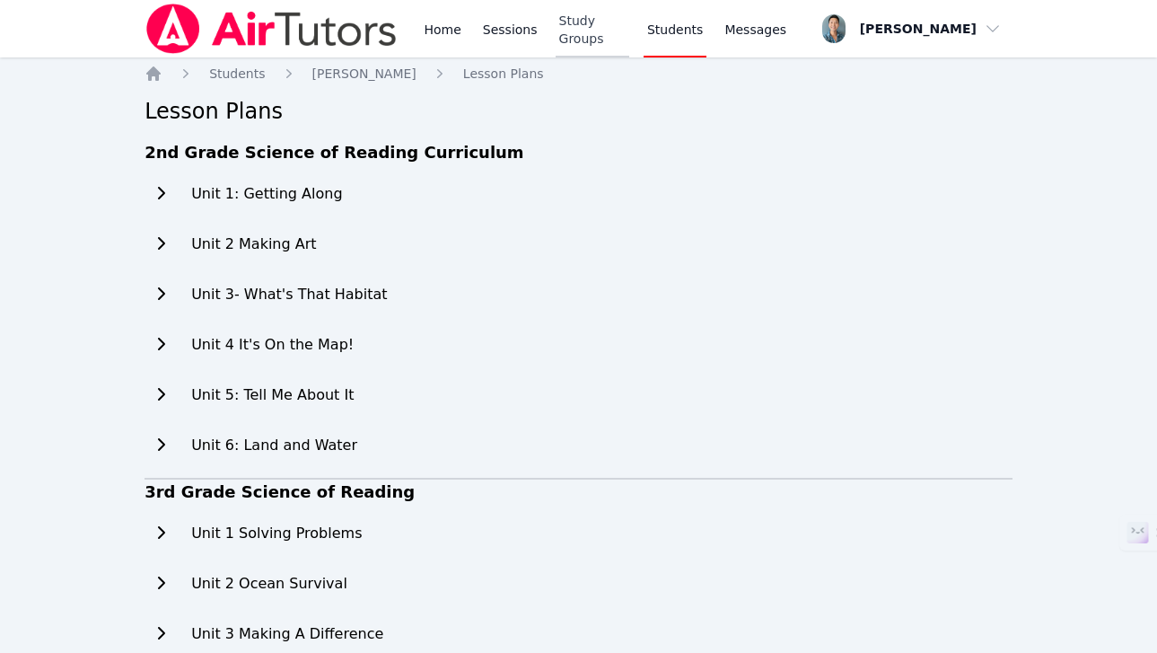
click at [619, 29] on link "Study Groups" at bounding box center [593, 28] width 74 height 57
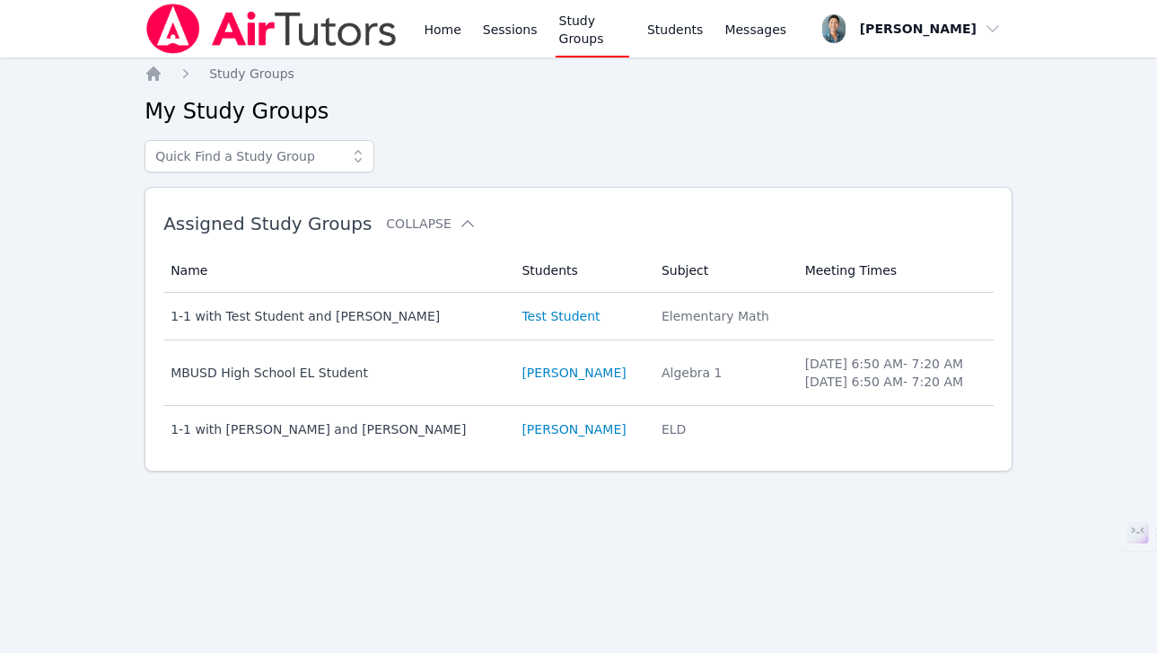
click at [369, 377] on div "MBUSD High School EL Student" at bounding box center [336, 373] width 330 height 18
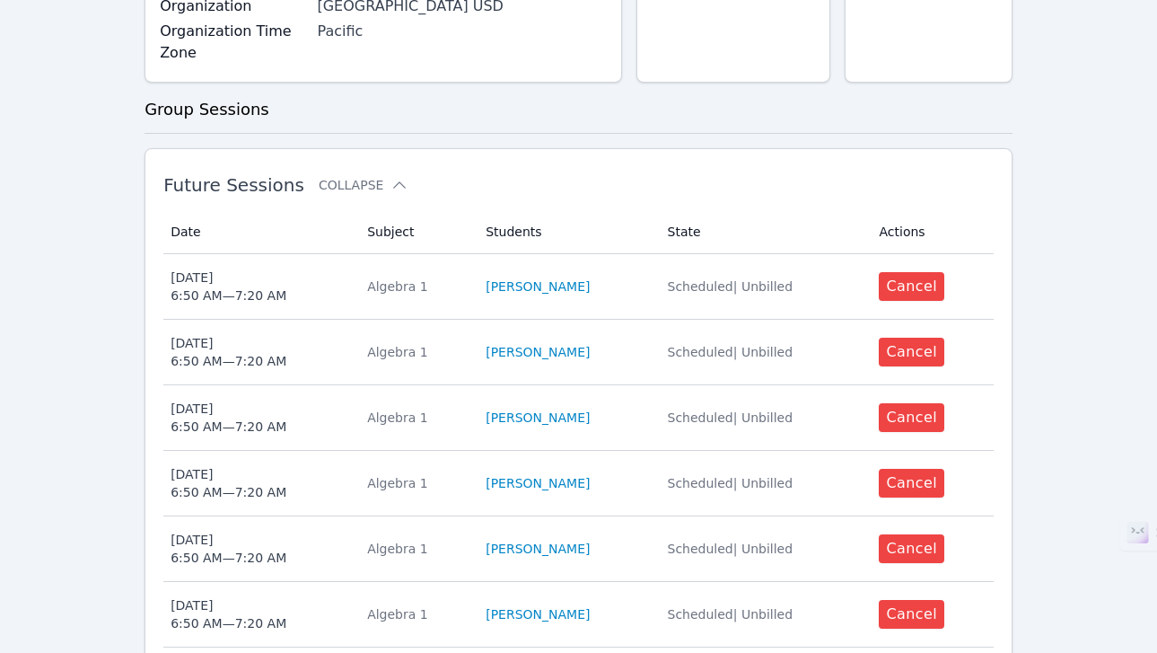
scroll to position [461, 0]
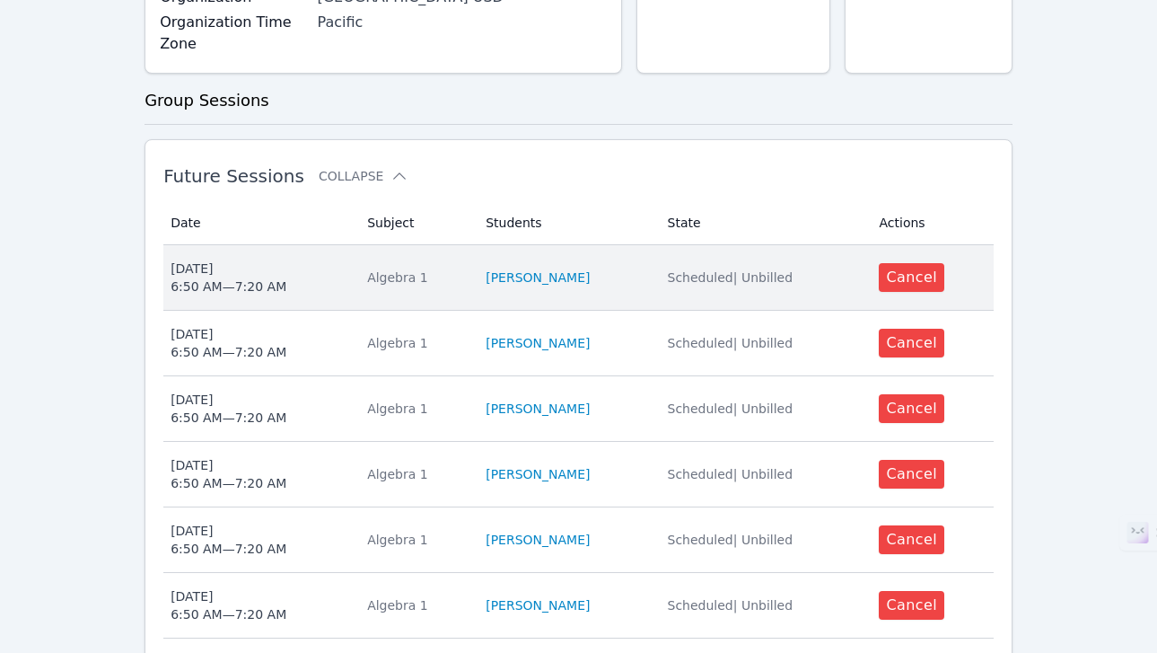
click at [346, 259] on span "Tue Jun 9 6:50 AM — 7:20 AM" at bounding box center [258, 277] width 175 height 36
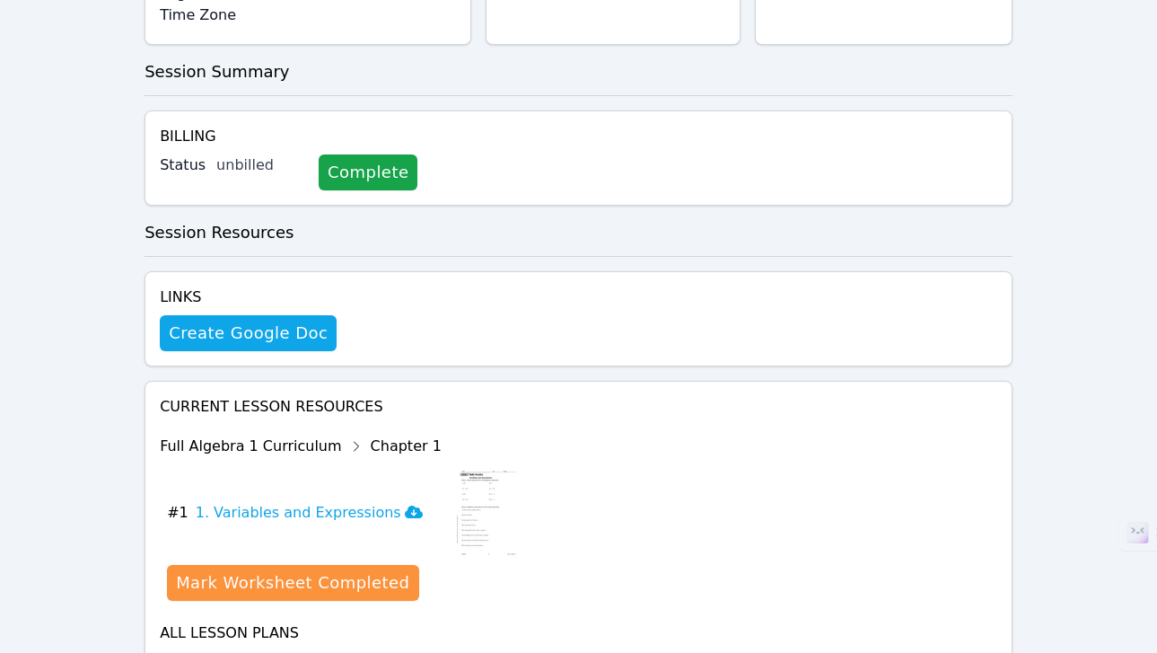
scroll to position [567, 0]
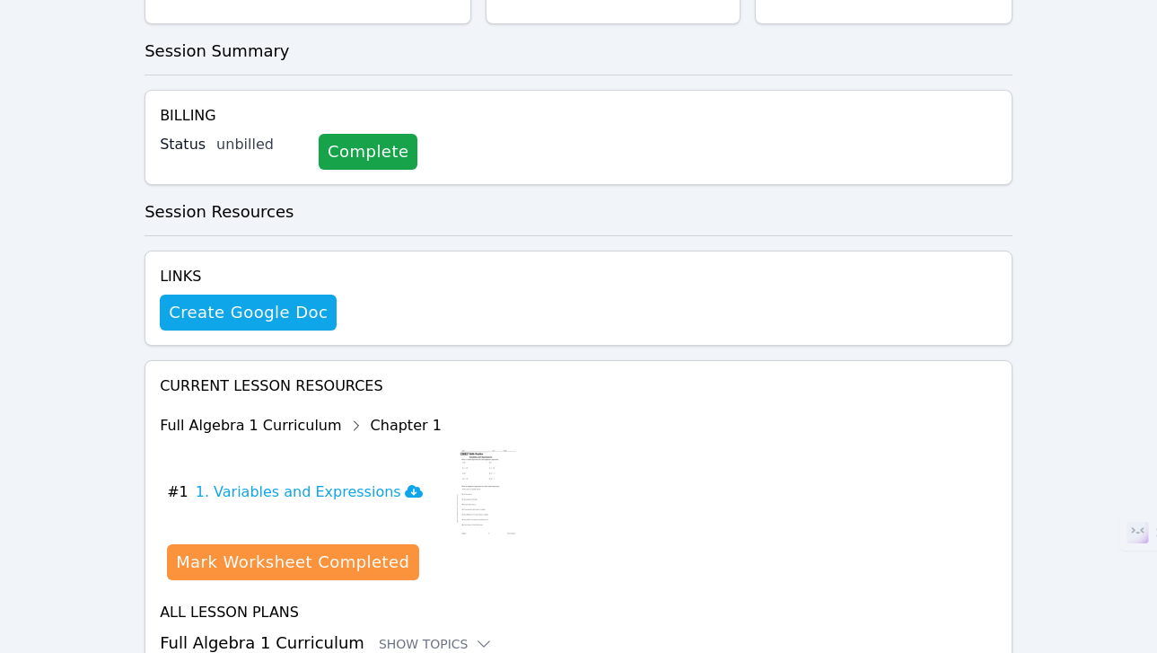
click at [273, 602] on h4 "All Lesson Plans" at bounding box center [579, 613] width 838 height 22
click at [391, 635] on div "Show Topics" at bounding box center [436, 644] width 115 height 18
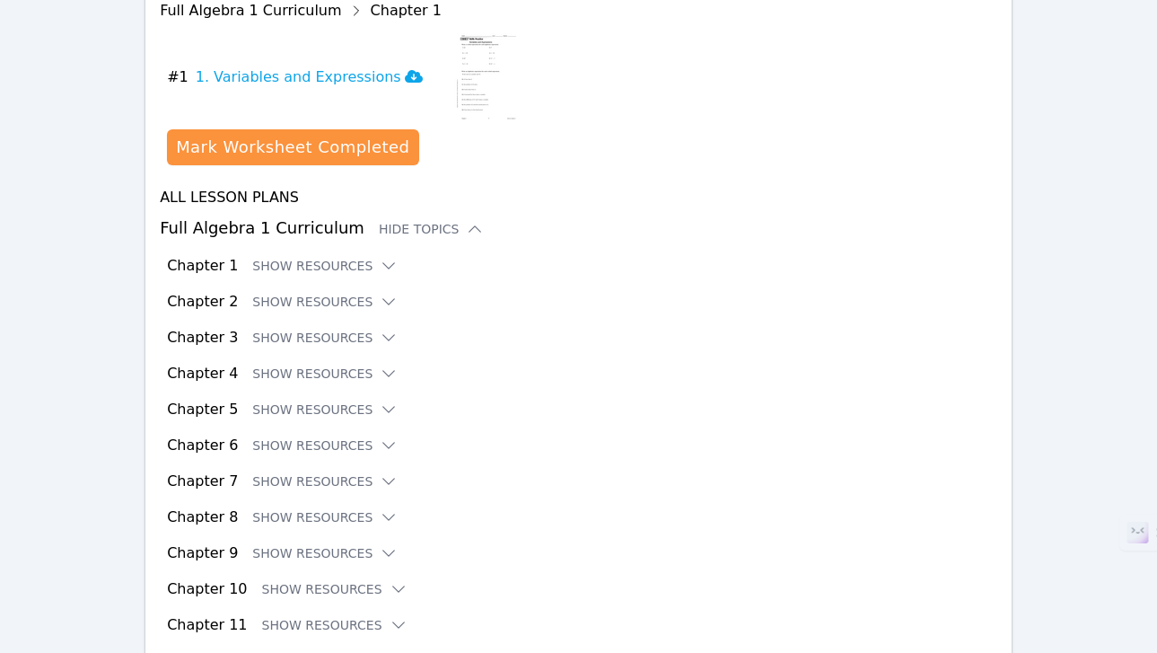
scroll to position [1002, 0]
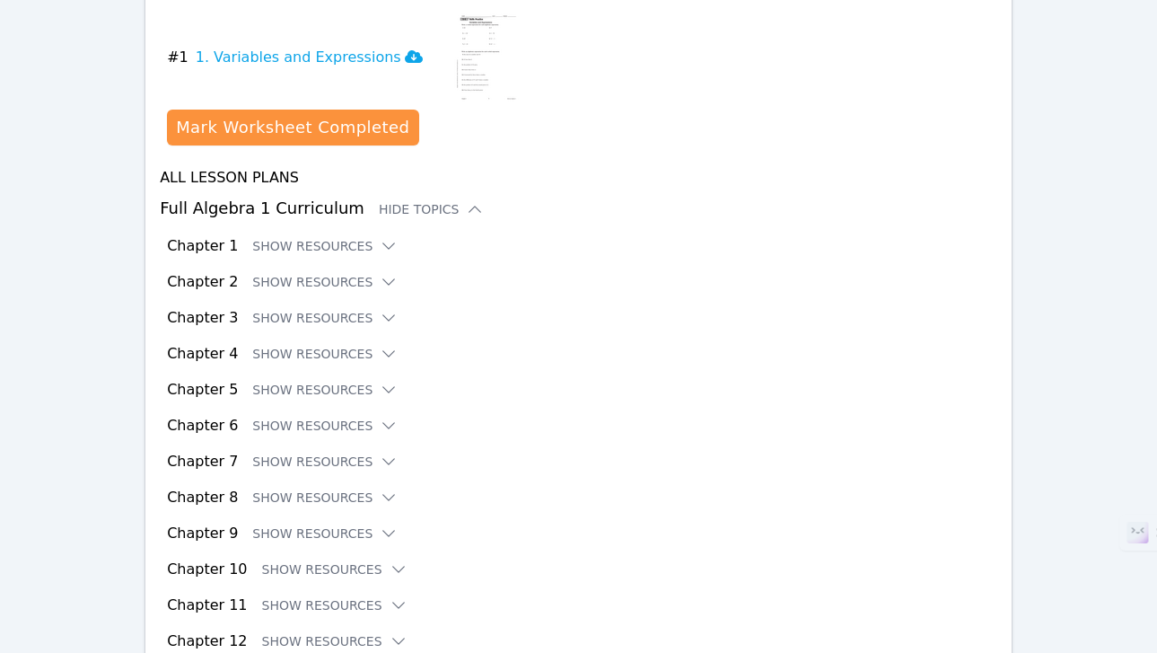
click at [368, 235] on div "Chapter 1 Show Resources" at bounding box center [582, 246] width 830 height 22
click at [380, 237] on icon at bounding box center [389, 246] width 18 height 18
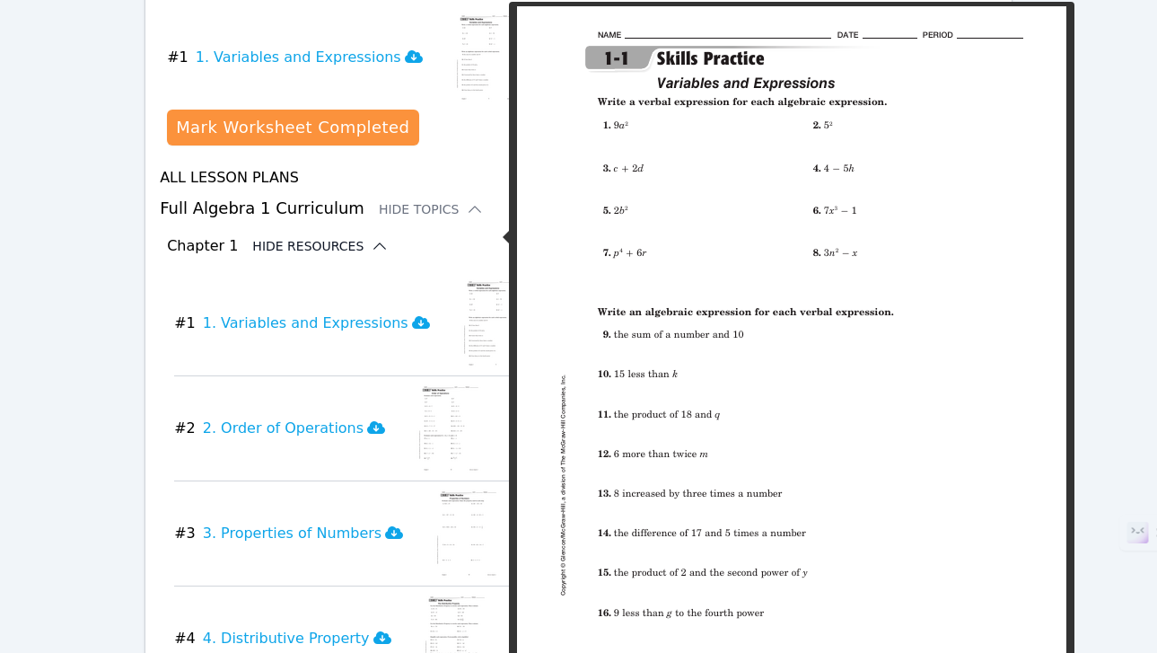
click at [491, 278] on img at bounding box center [494, 323] width 70 height 90
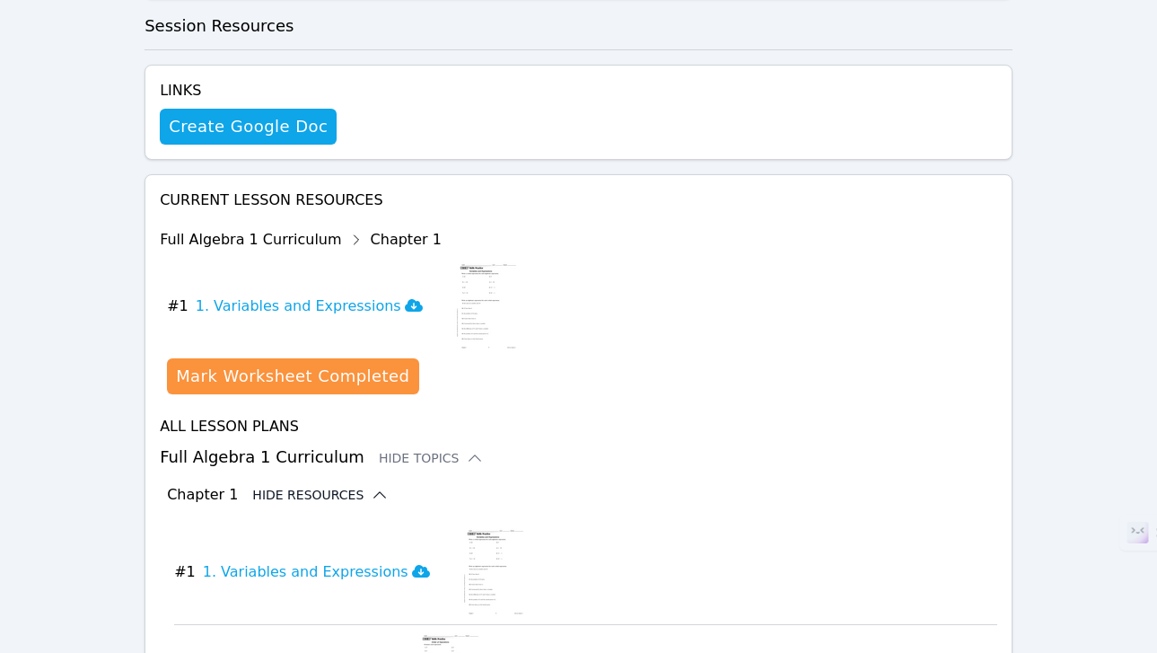
scroll to position [0, 0]
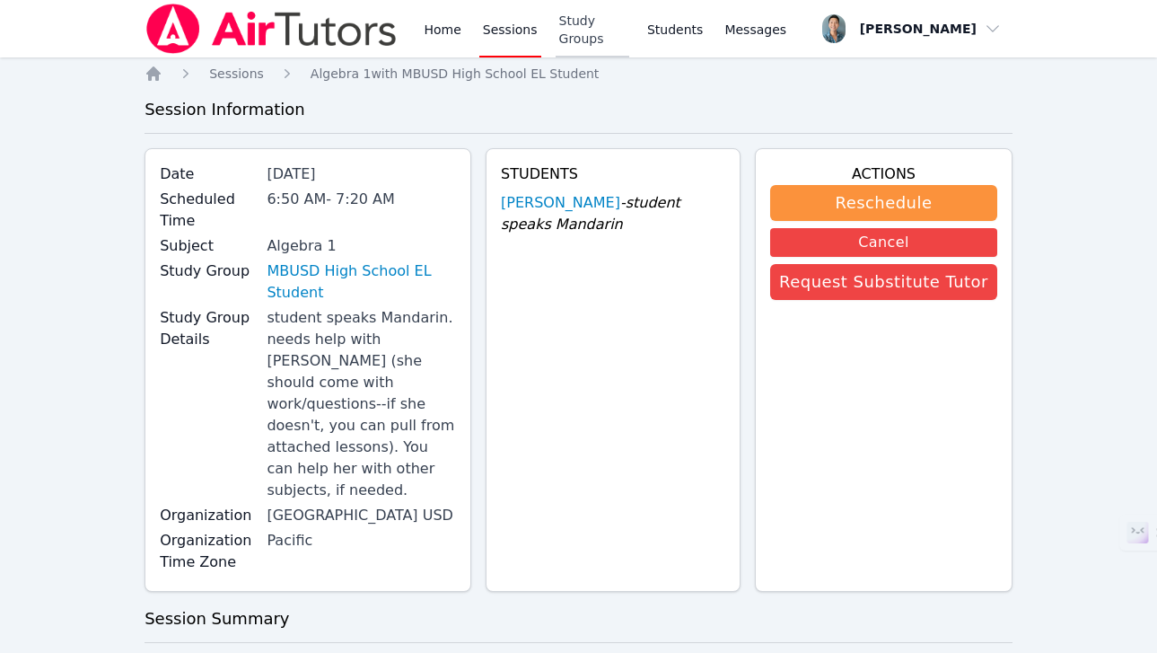
click at [592, 34] on link "Study Groups" at bounding box center [593, 28] width 74 height 57
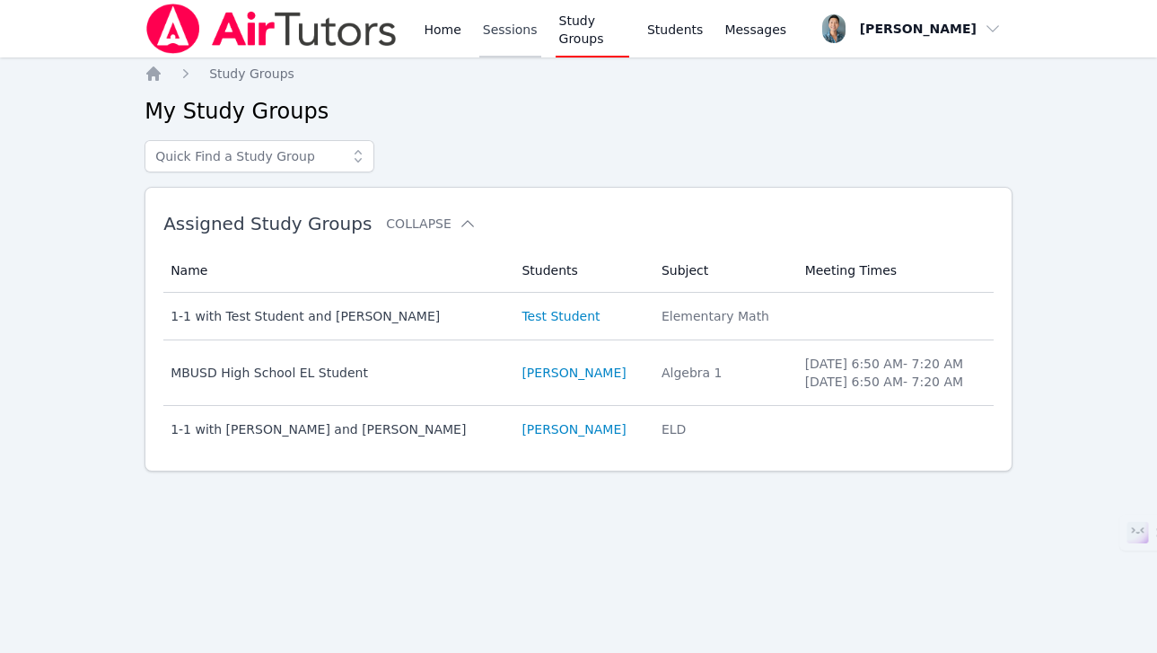
click at [505, 31] on link "Sessions" at bounding box center [510, 28] width 62 height 57
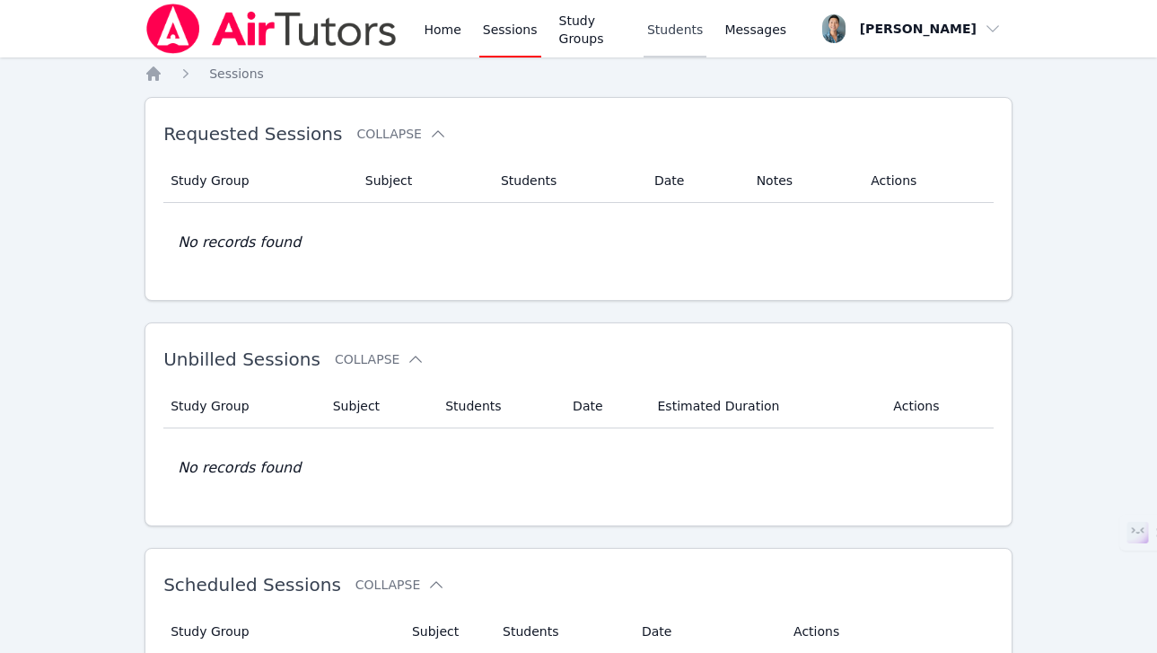
click at [693, 39] on link "Students" at bounding box center [675, 28] width 63 height 57
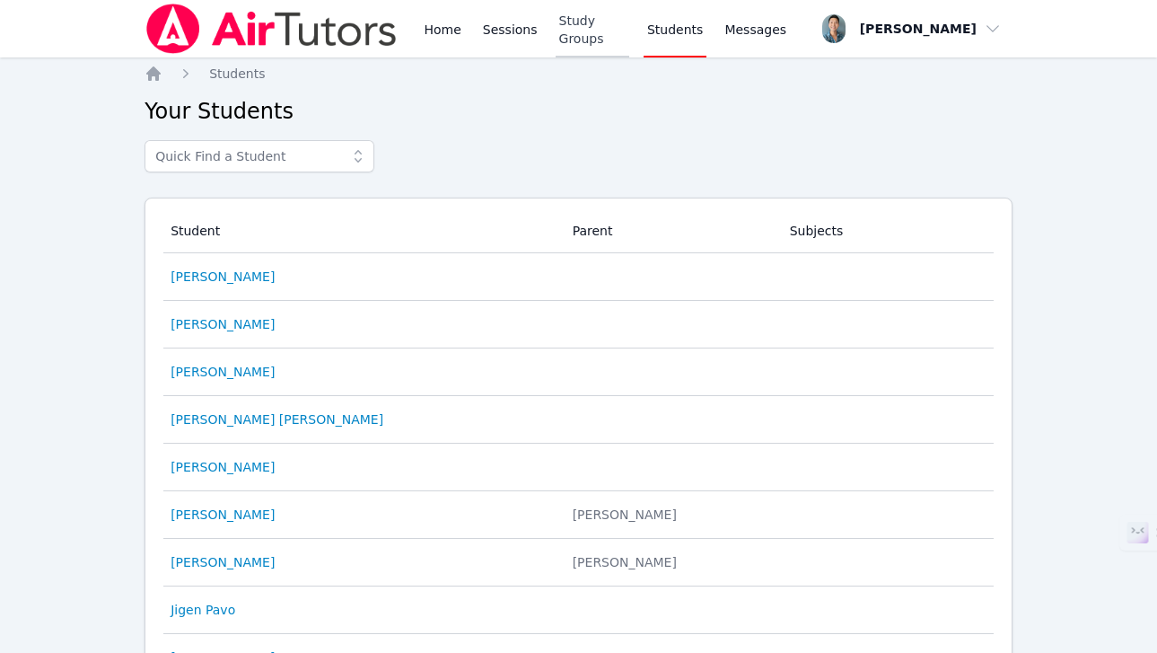
click at [624, 41] on link "Study Groups" at bounding box center [593, 28] width 74 height 57
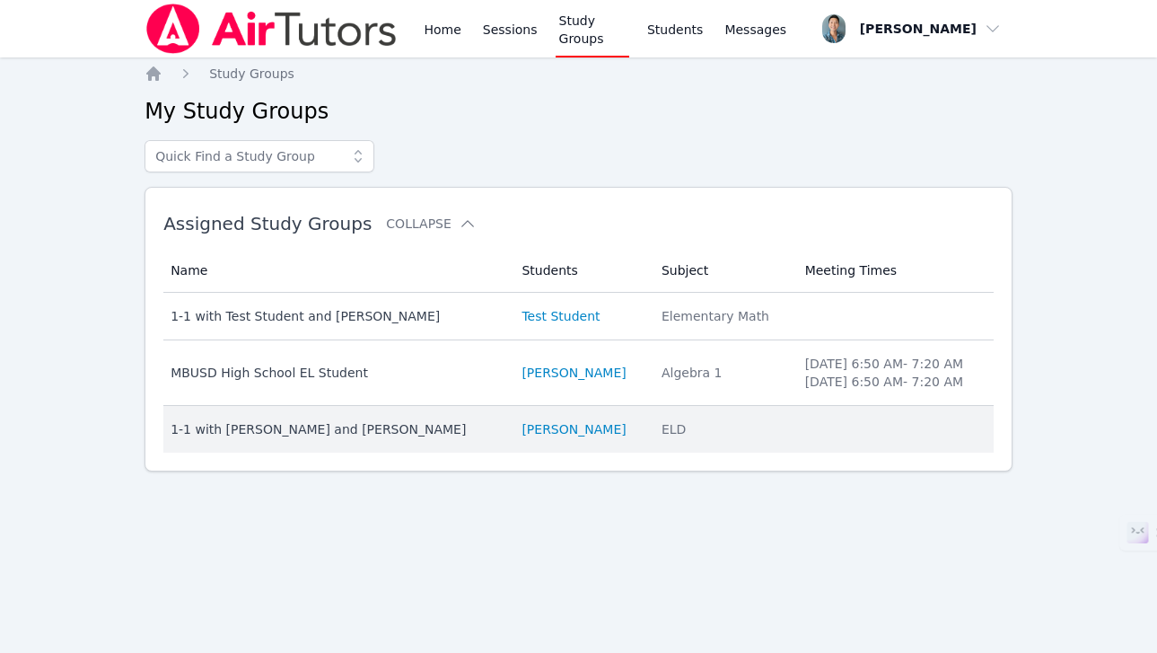
click at [417, 428] on div "1-1 with [PERSON_NAME] and [PERSON_NAME]" at bounding box center [336, 429] width 330 height 18
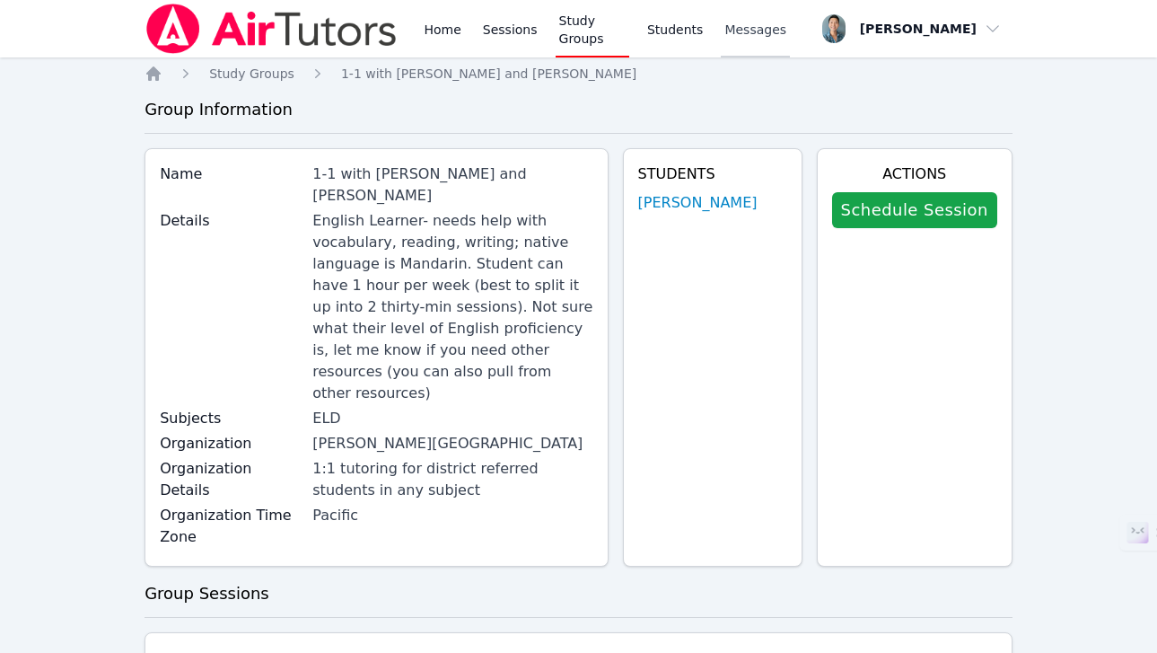
click at [743, 31] on span "Messages" at bounding box center [756, 30] width 62 height 18
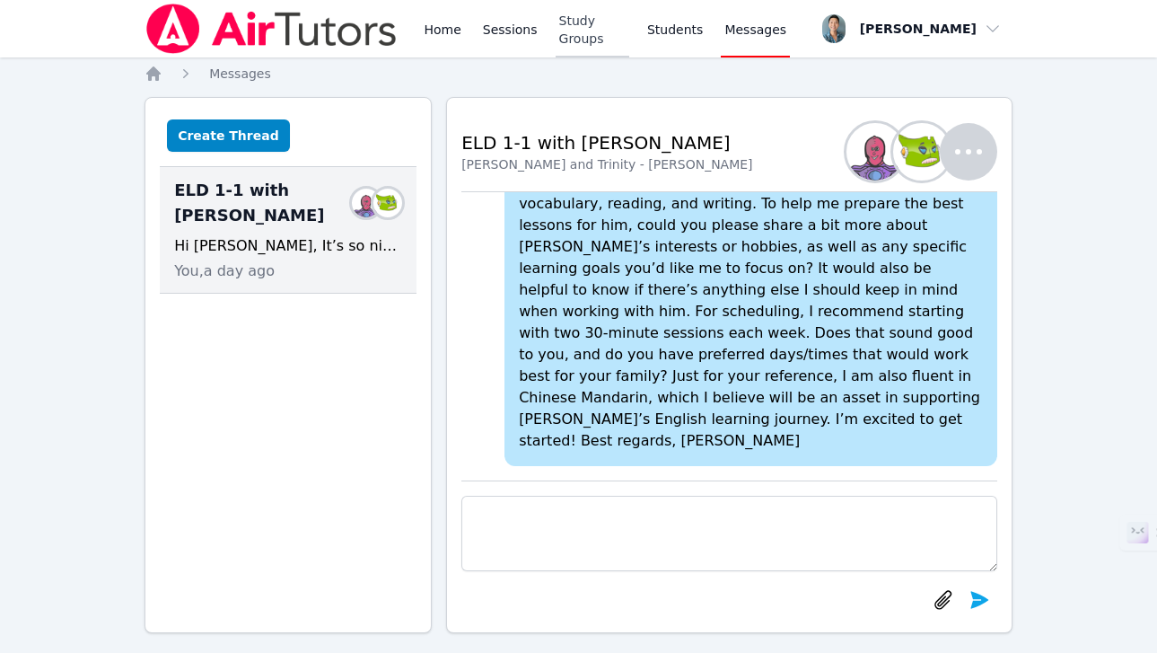
click at [576, 22] on link "Study Groups" at bounding box center [593, 28] width 74 height 57
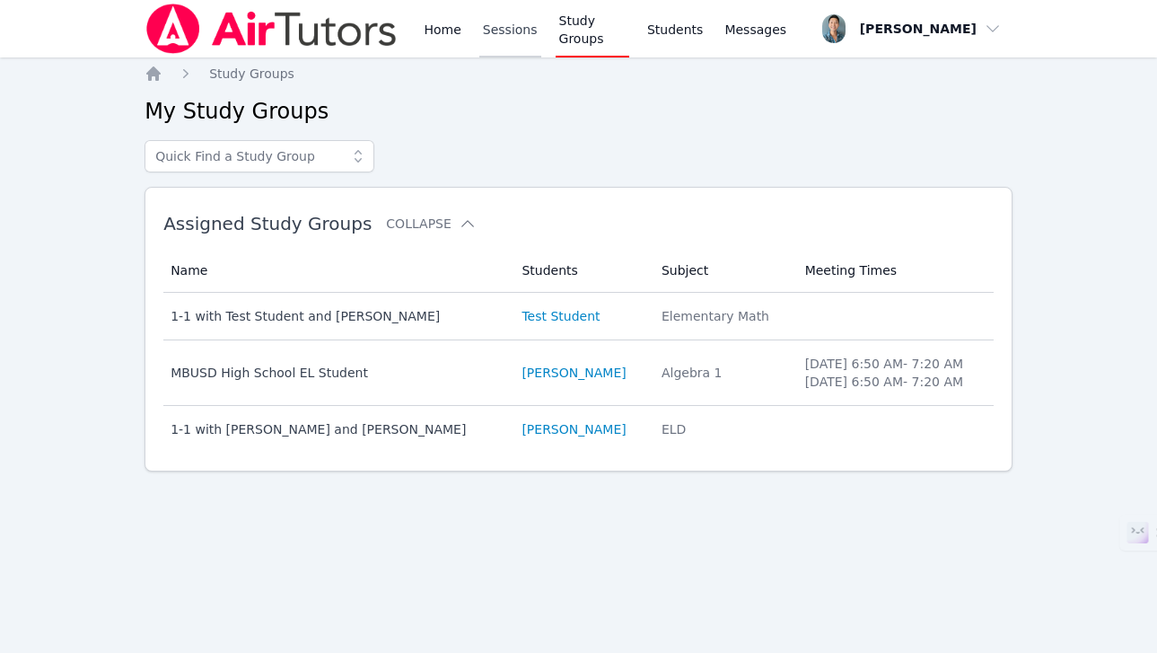
click at [500, 24] on link "Sessions" at bounding box center [510, 28] width 62 height 57
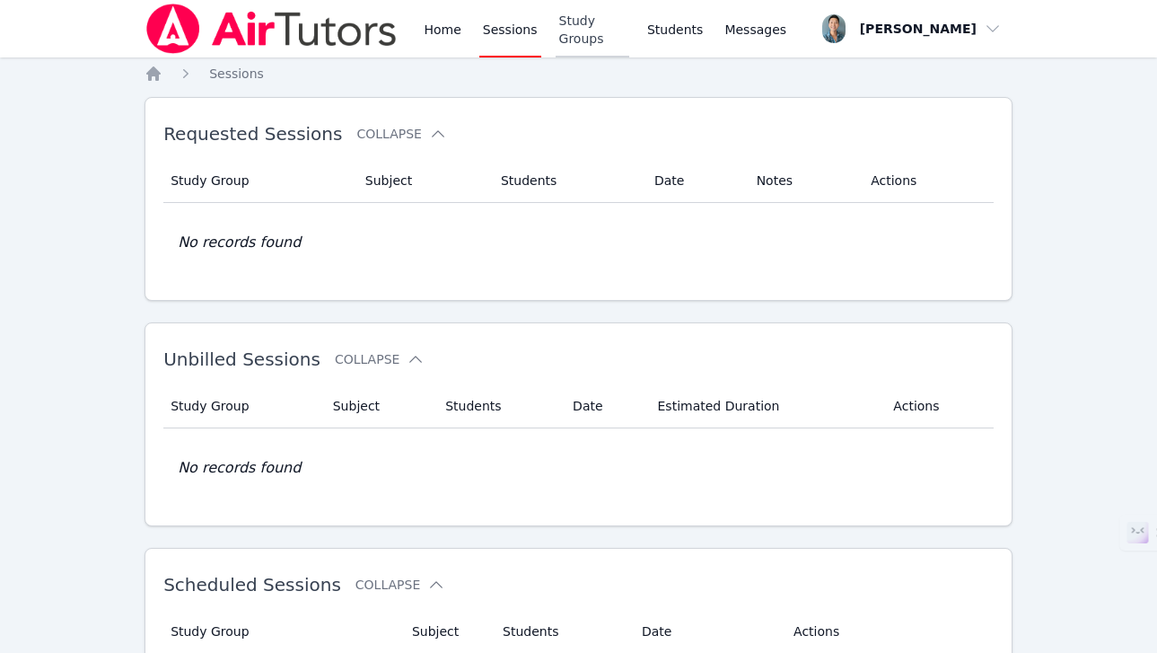
click at [600, 32] on link "Study Groups" at bounding box center [593, 28] width 74 height 57
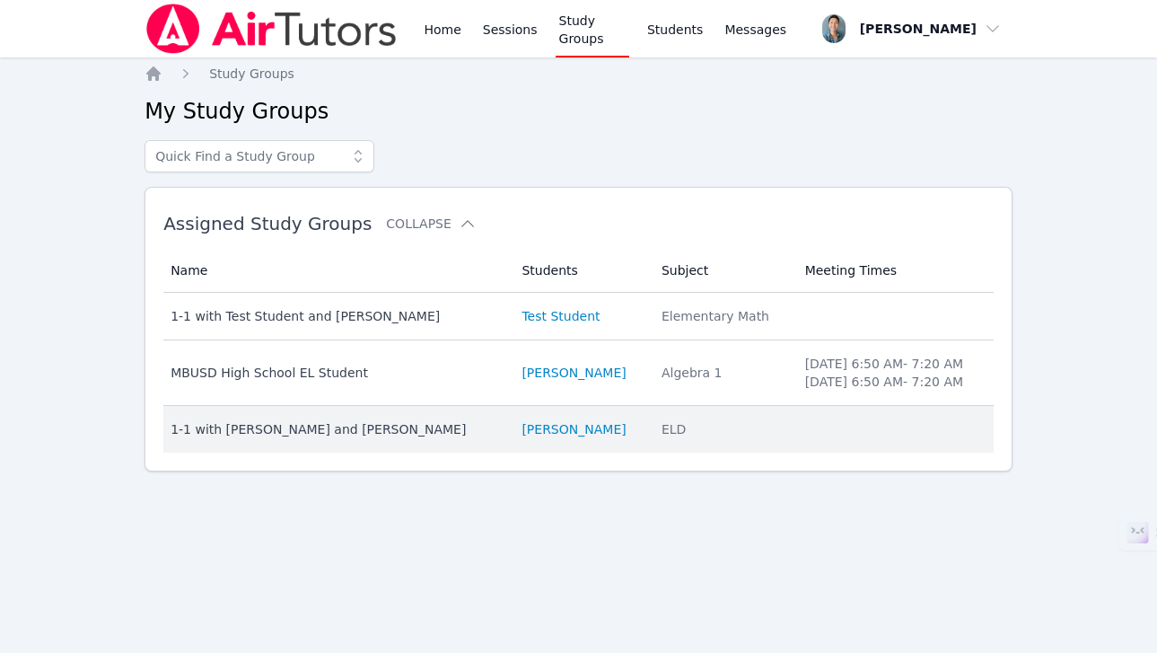
click at [334, 446] on td "Name 1-1 with Ethan Wu and Alan Zhang" at bounding box center [336, 429] width 347 height 47
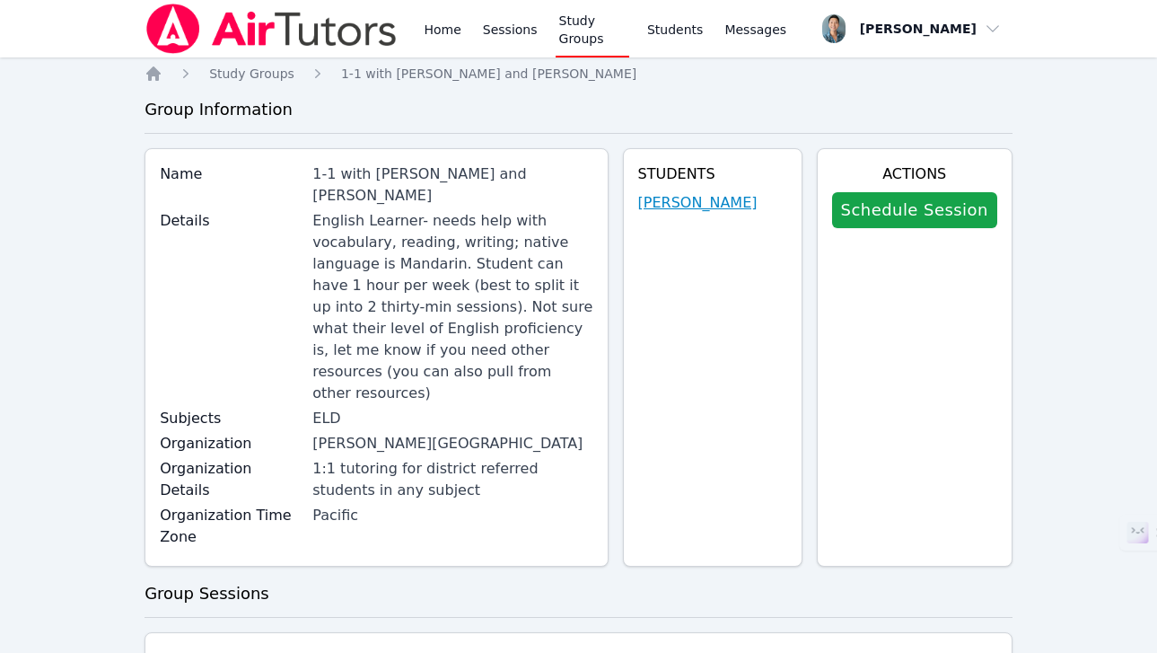
click at [700, 208] on link "[PERSON_NAME]" at bounding box center [697, 203] width 119 height 22
